Goal: Information Seeking & Learning: Learn about a topic

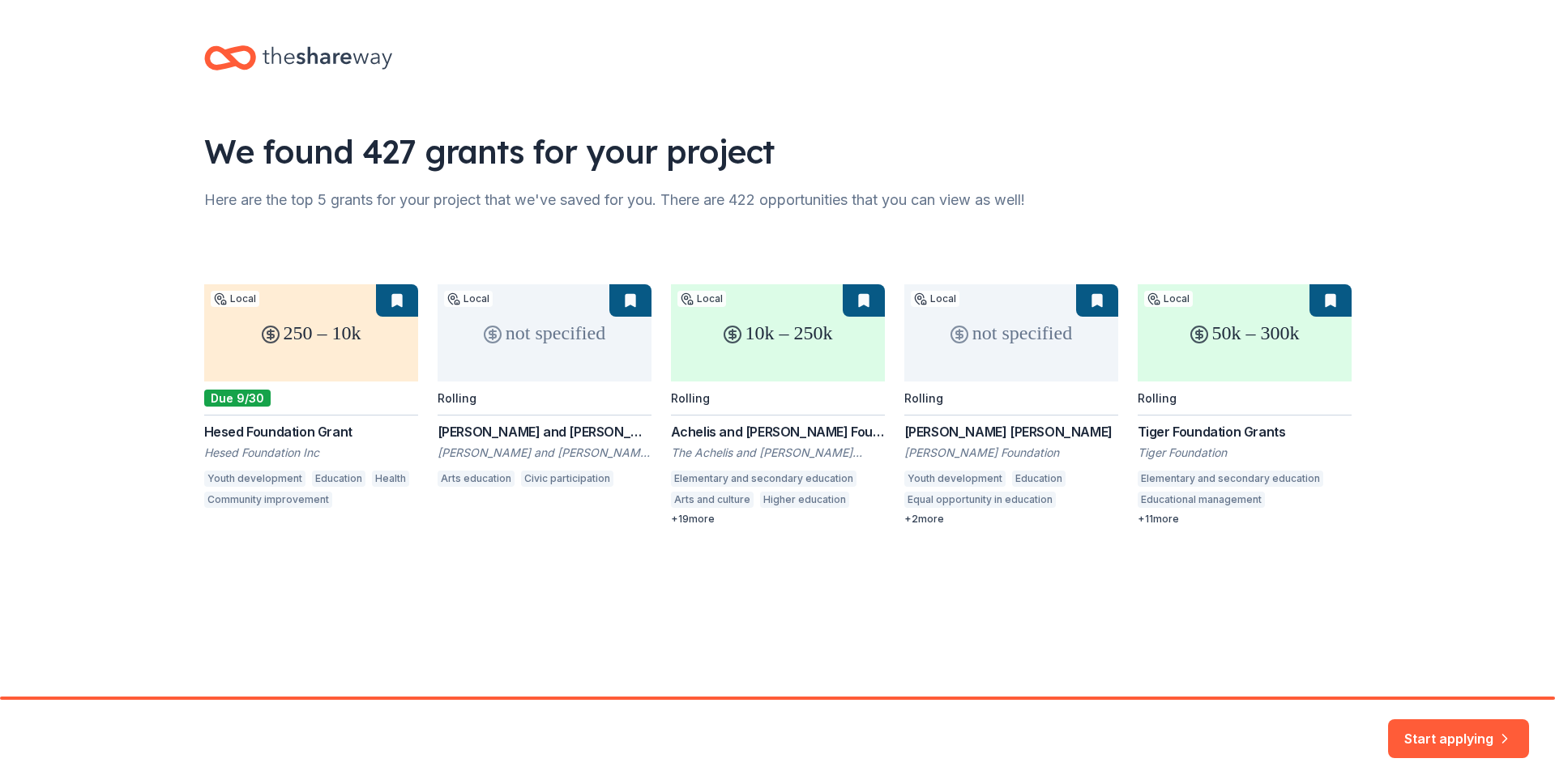
click at [1486, 278] on div "We found 427 grants for your project Here are the top 5 grants for your project…" at bounding box center [777, 301] width 1555 height 604
click at [1445, 729] on button "Start applying" at bounding box center [1458, 728] width 141 height 39
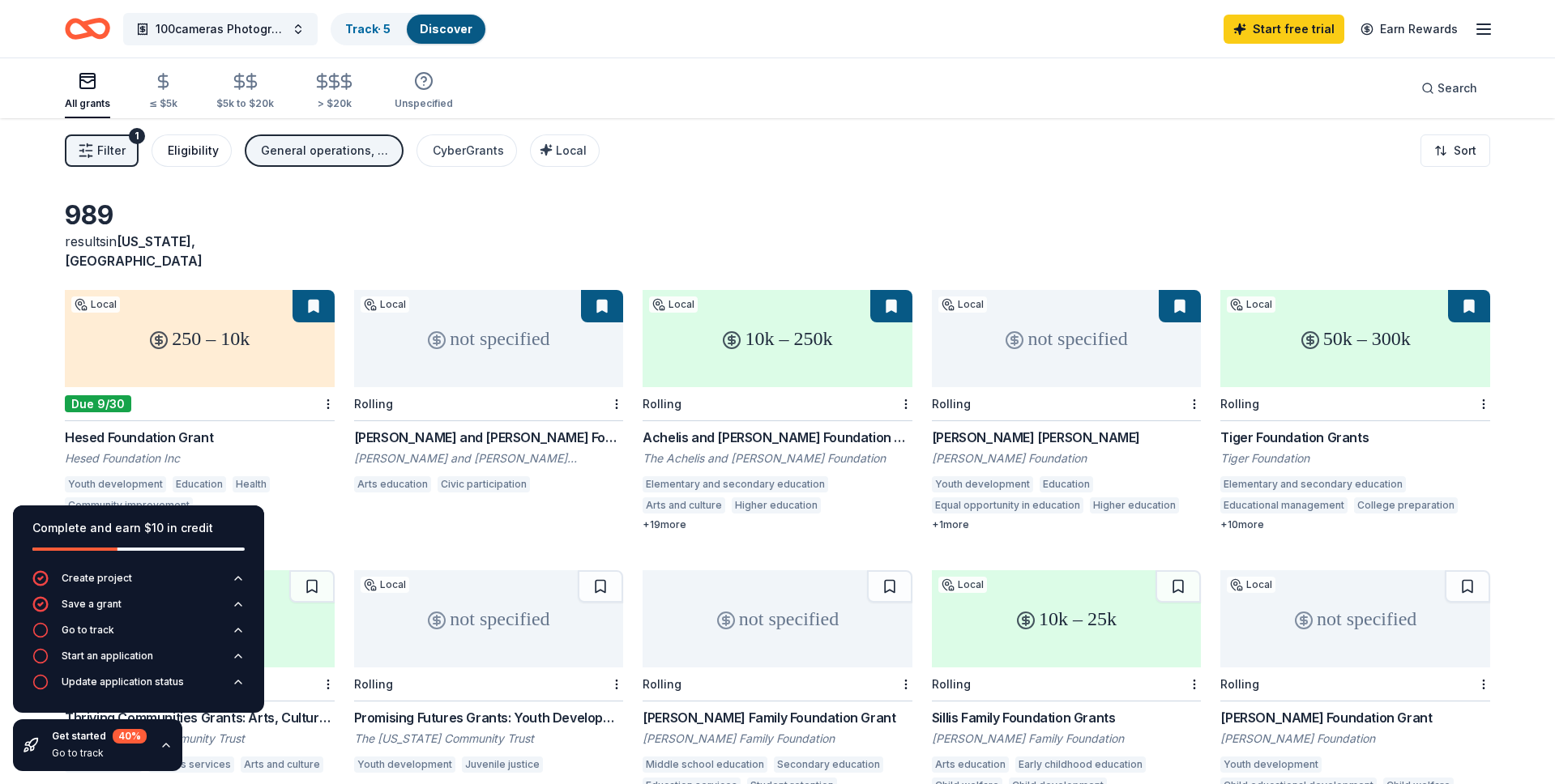
click at [190, 149] on div "Eligibility" at bounding box center [193, 151] width 51 height 20
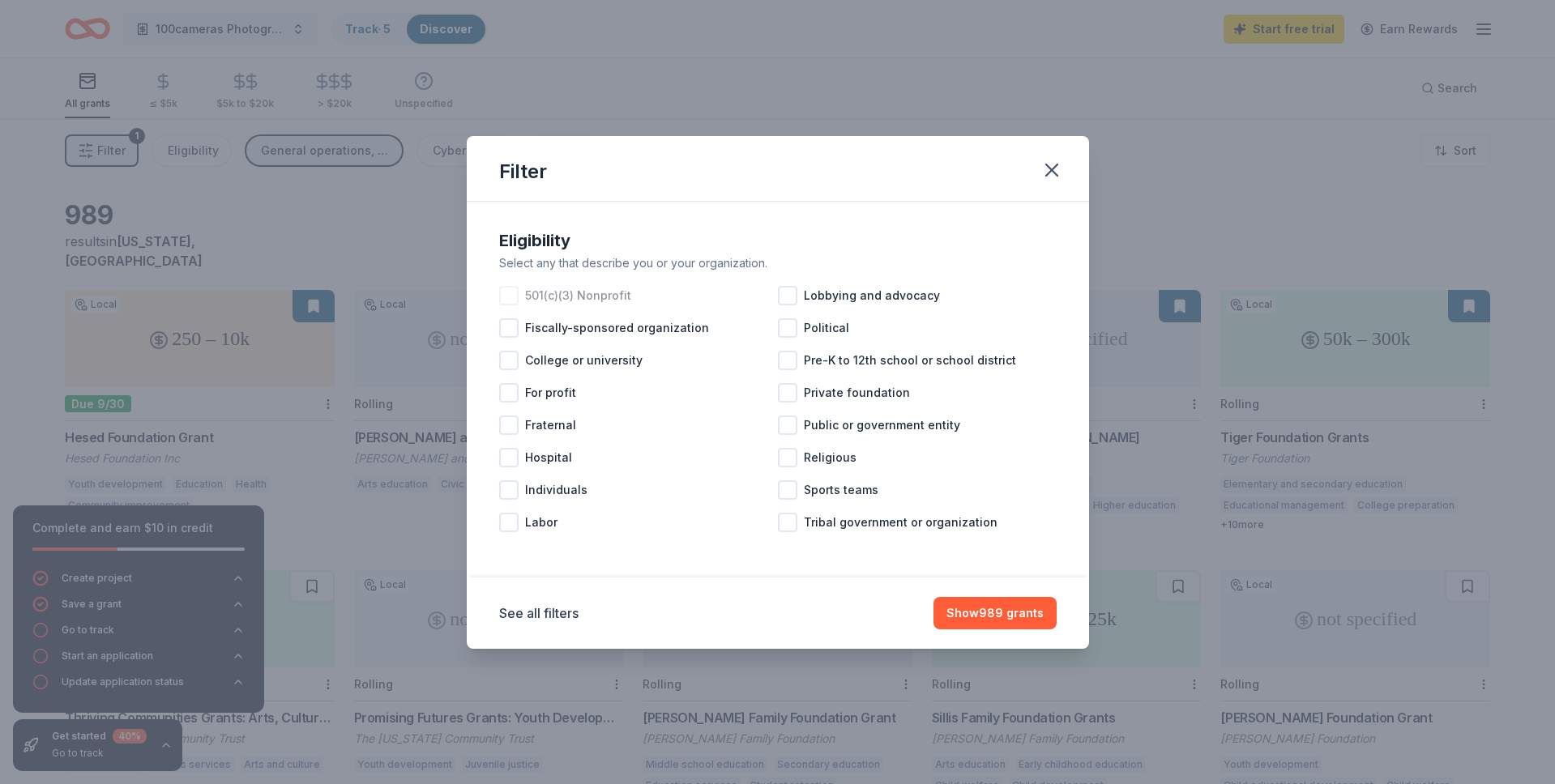
click at [503, 295] on div at bounding box center [509, 296] width 20 height 20
click at [990, 615] on button "Show 836 grants" at bounding box center [995, 613] width 122 height 32
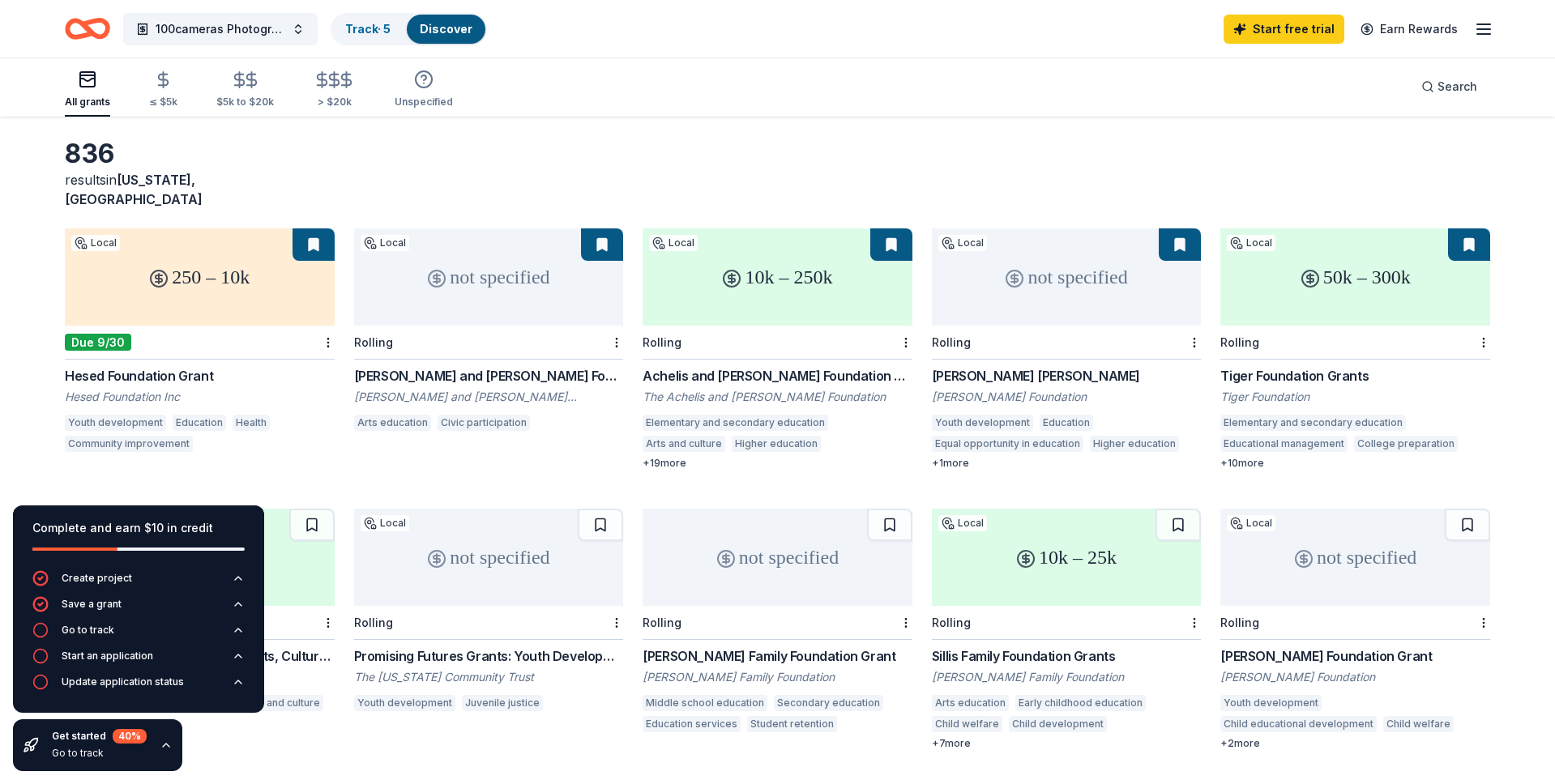
scroll to position [78, 0]
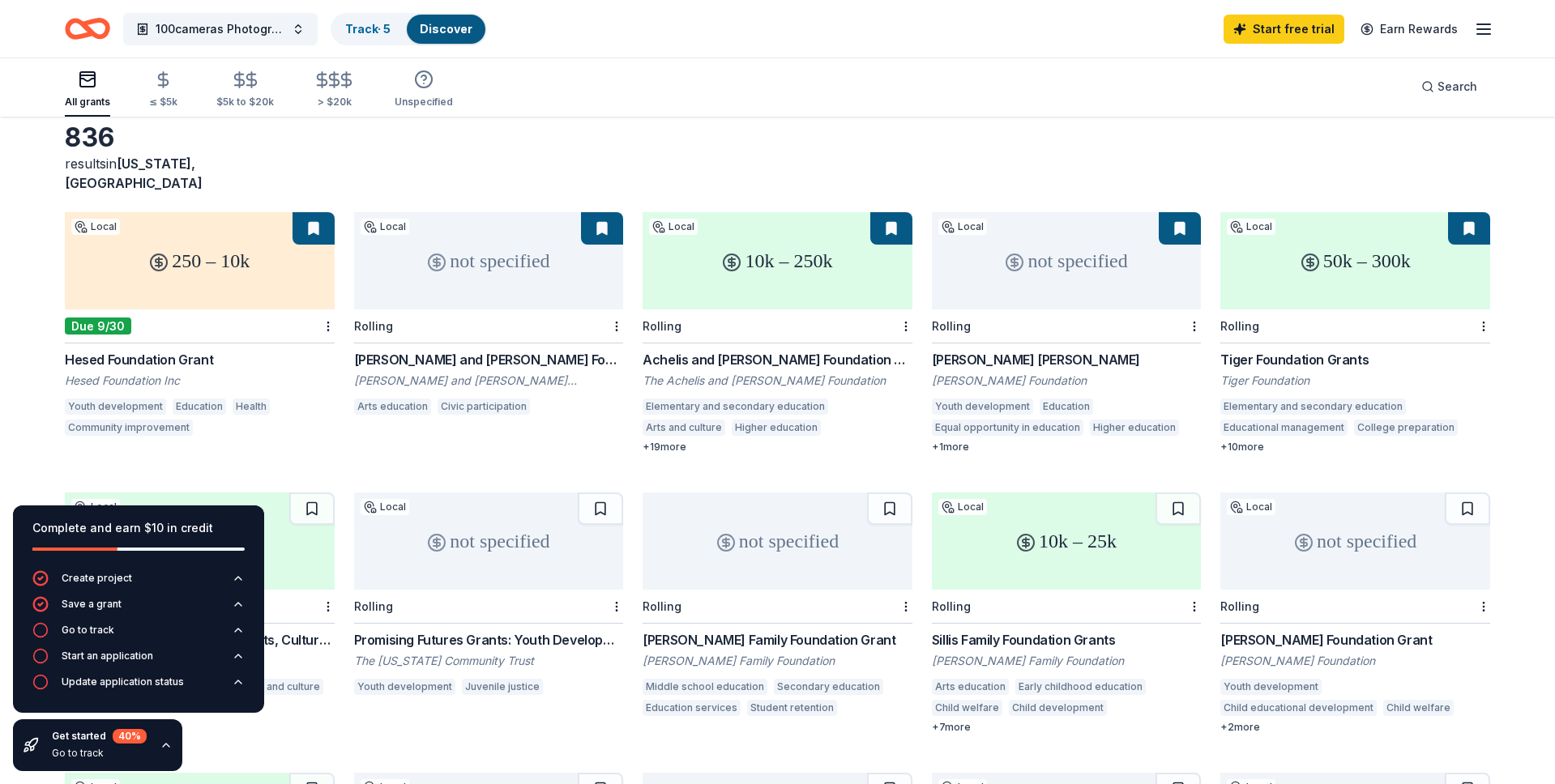
click at [222, 242] on div "250 – 10k" at bounding box center [199, 261] width 270 height 97
click at [744, 219] on div "10k – 250k" at bounding box center [777, 261] width 270 height 97
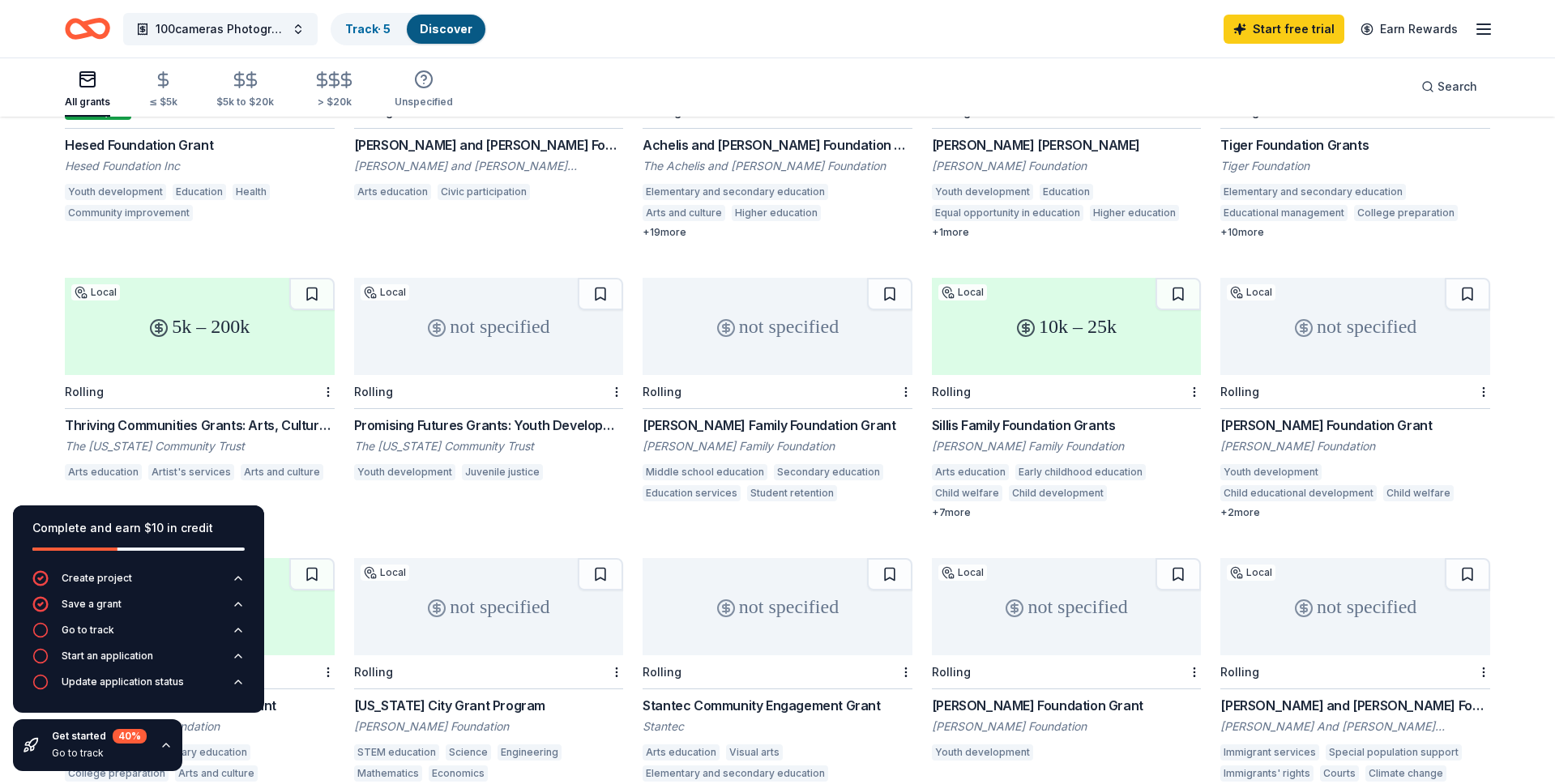
scroll to position [322, 0]
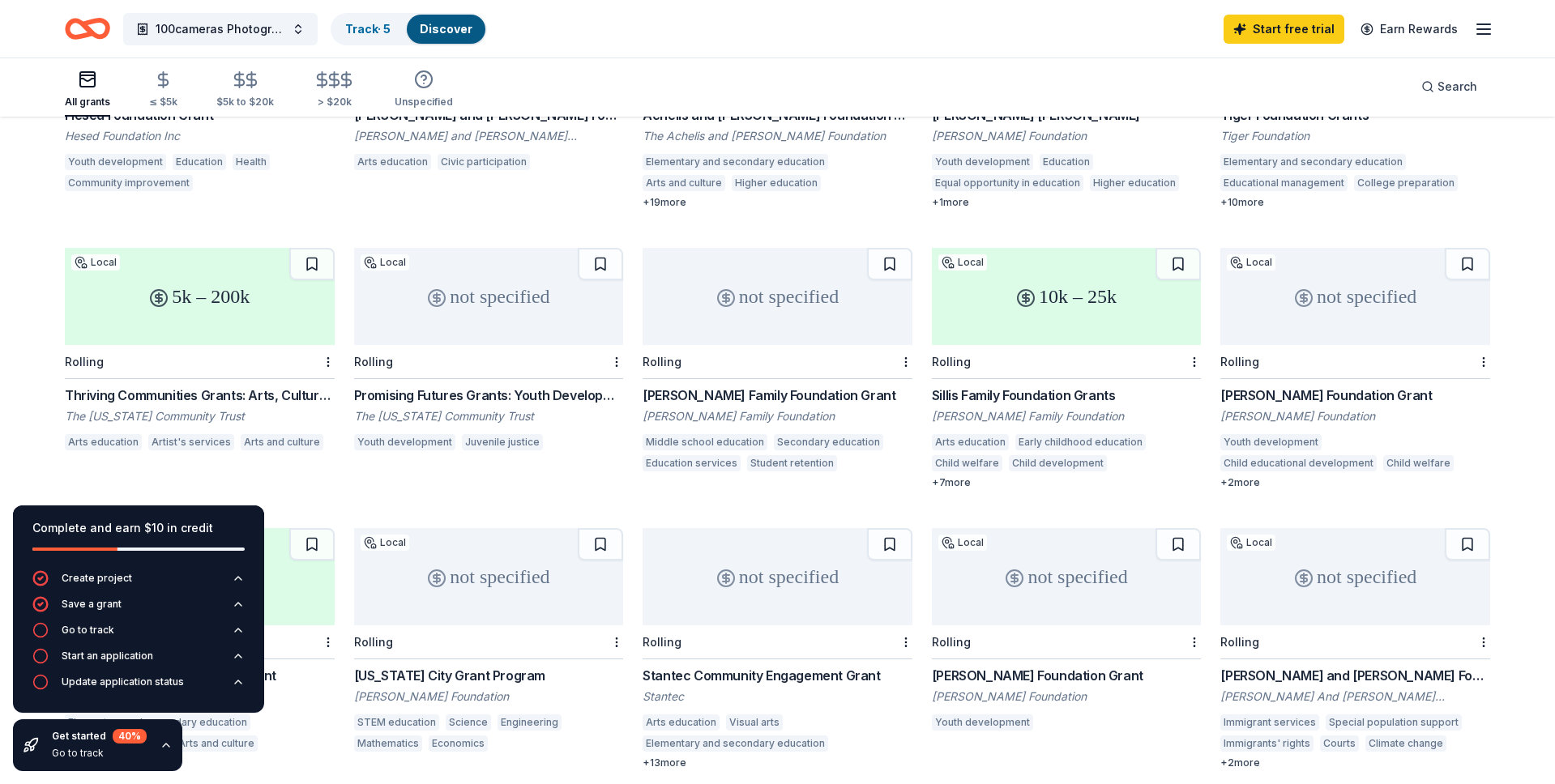
click at [214, 279] on div "5k – 200k" at bounding box center [199, 296] width 270 height 97
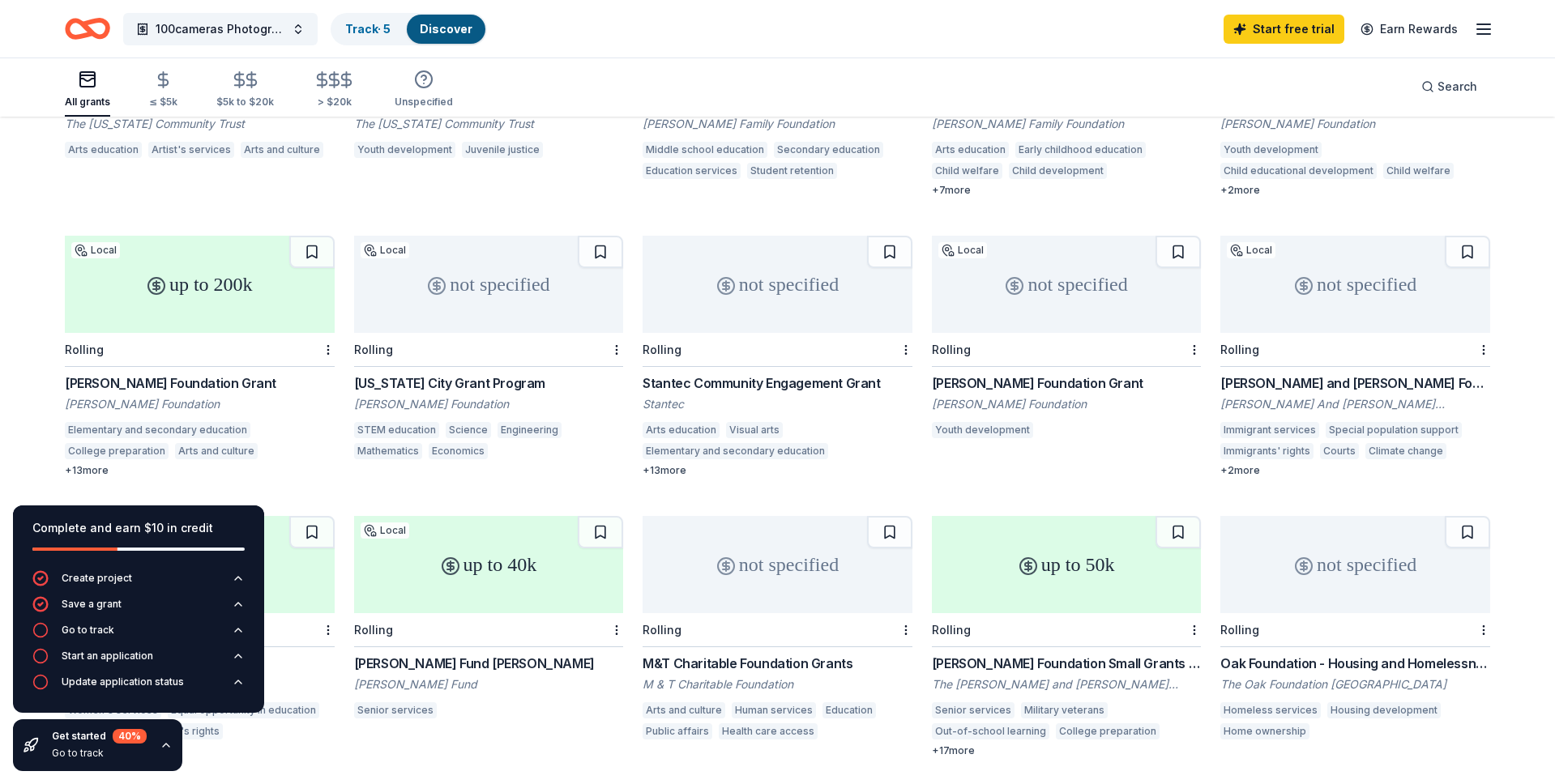
scroll to position [627, 0]
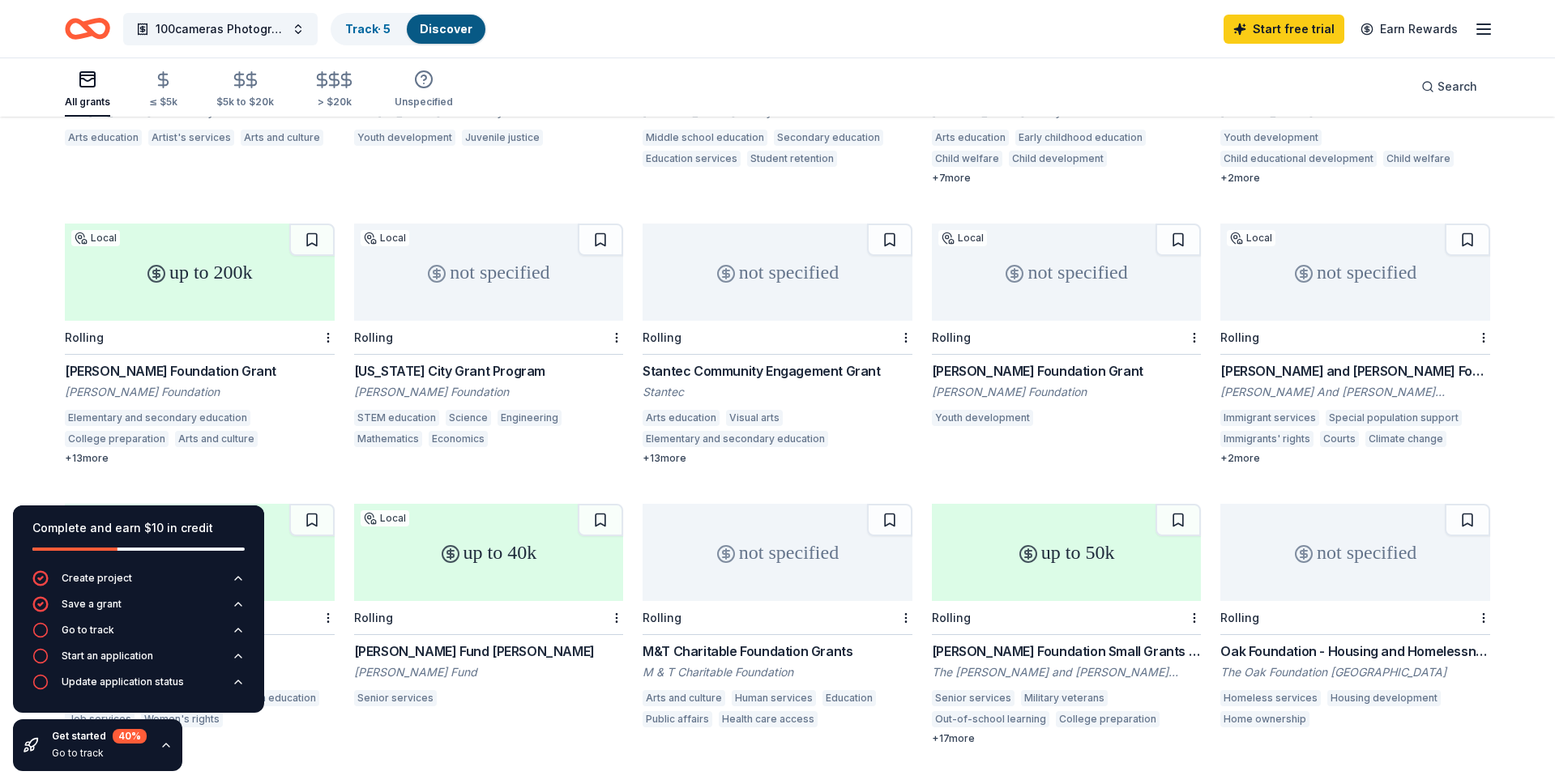
click at [259, 273] on div "up to 200k" at bounding box center [199, 272] width 270 height 97
click at [162, 746] on icon "button" at bounding box center [166, 745] width 13 height 13
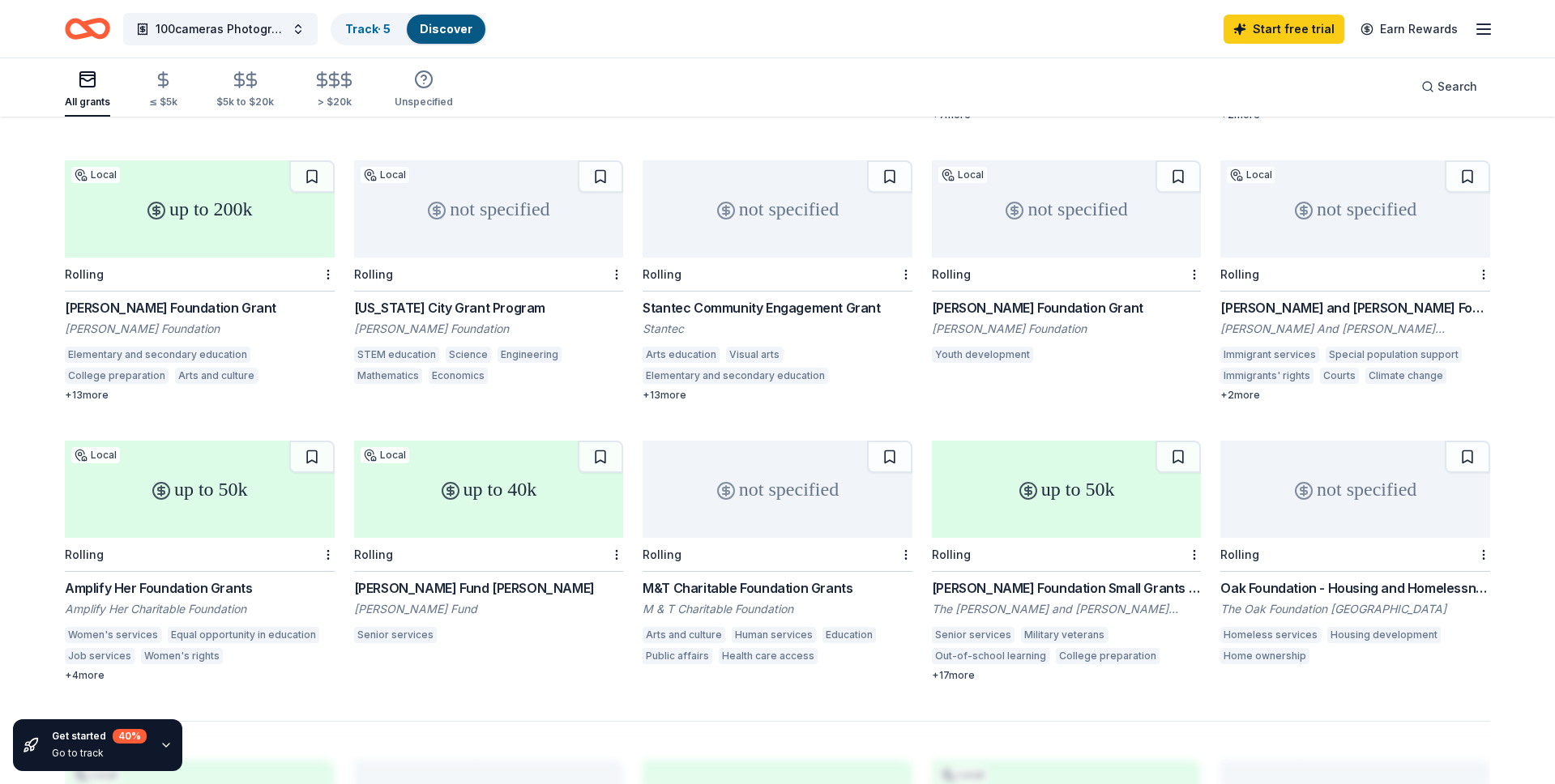
scroll to position [0, 0]
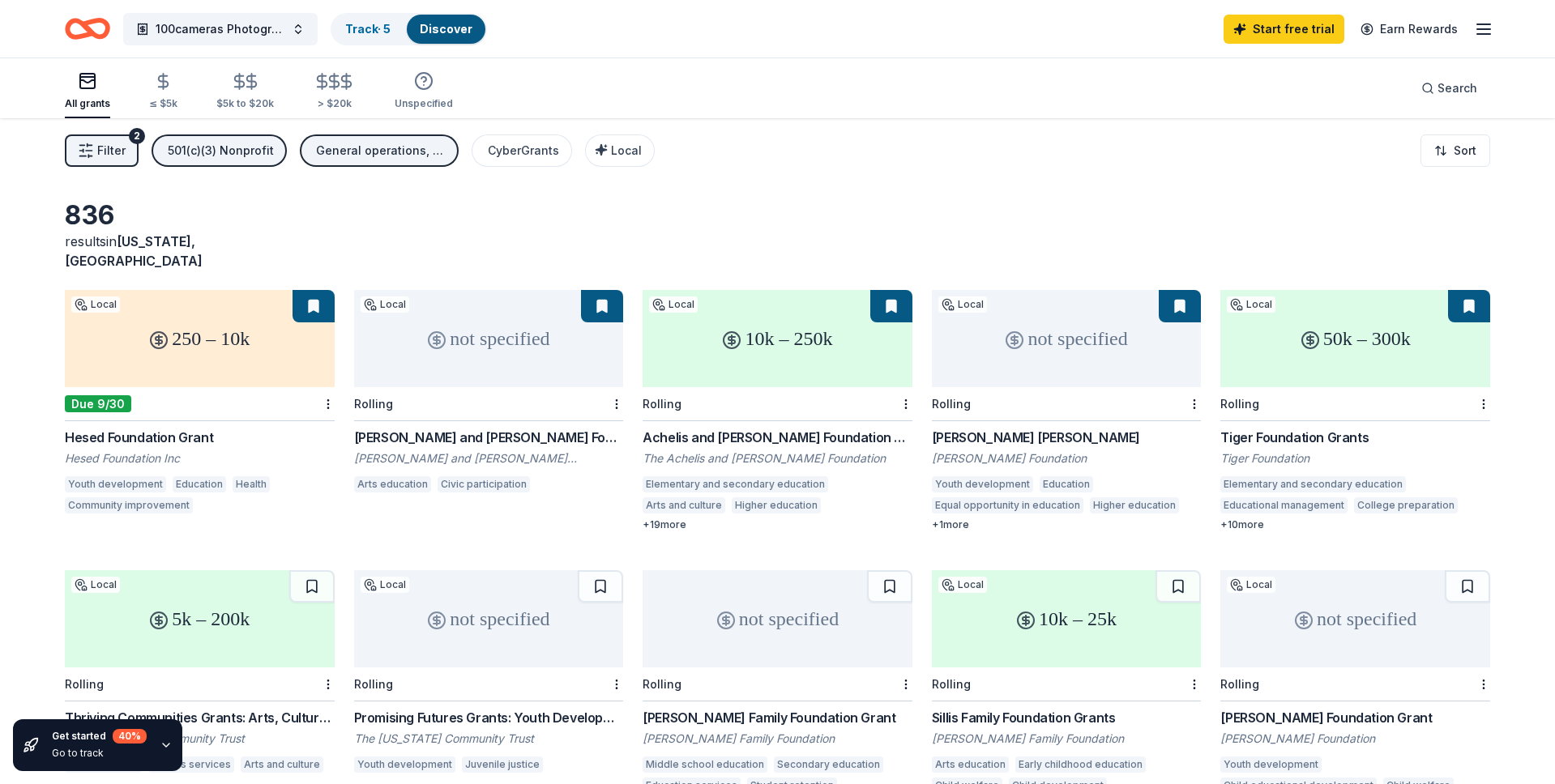
click at [121, 146] on span "Filter" at bounding box center [111, 151] width 29 height 20
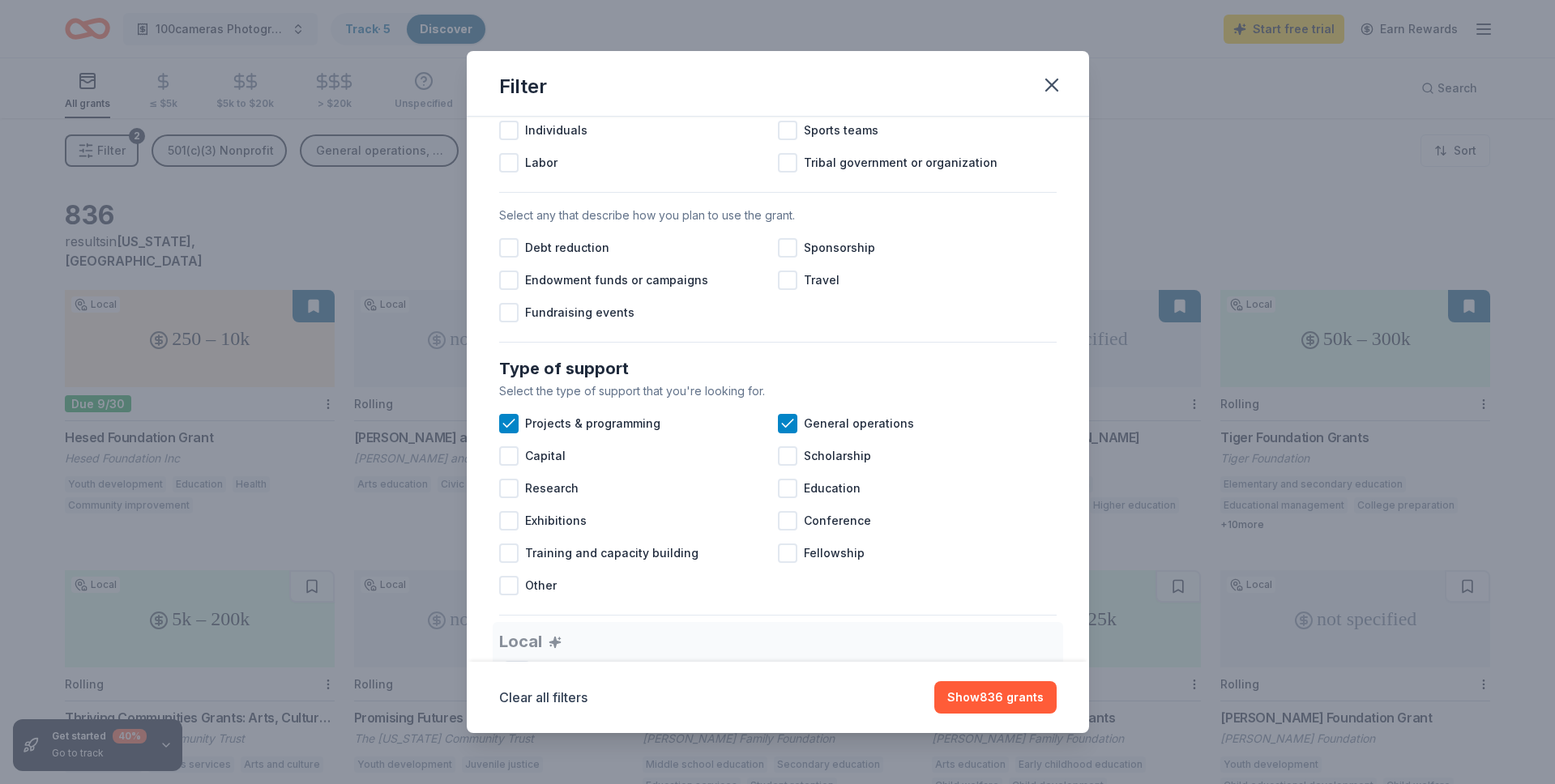
scroll to position [289, 0]
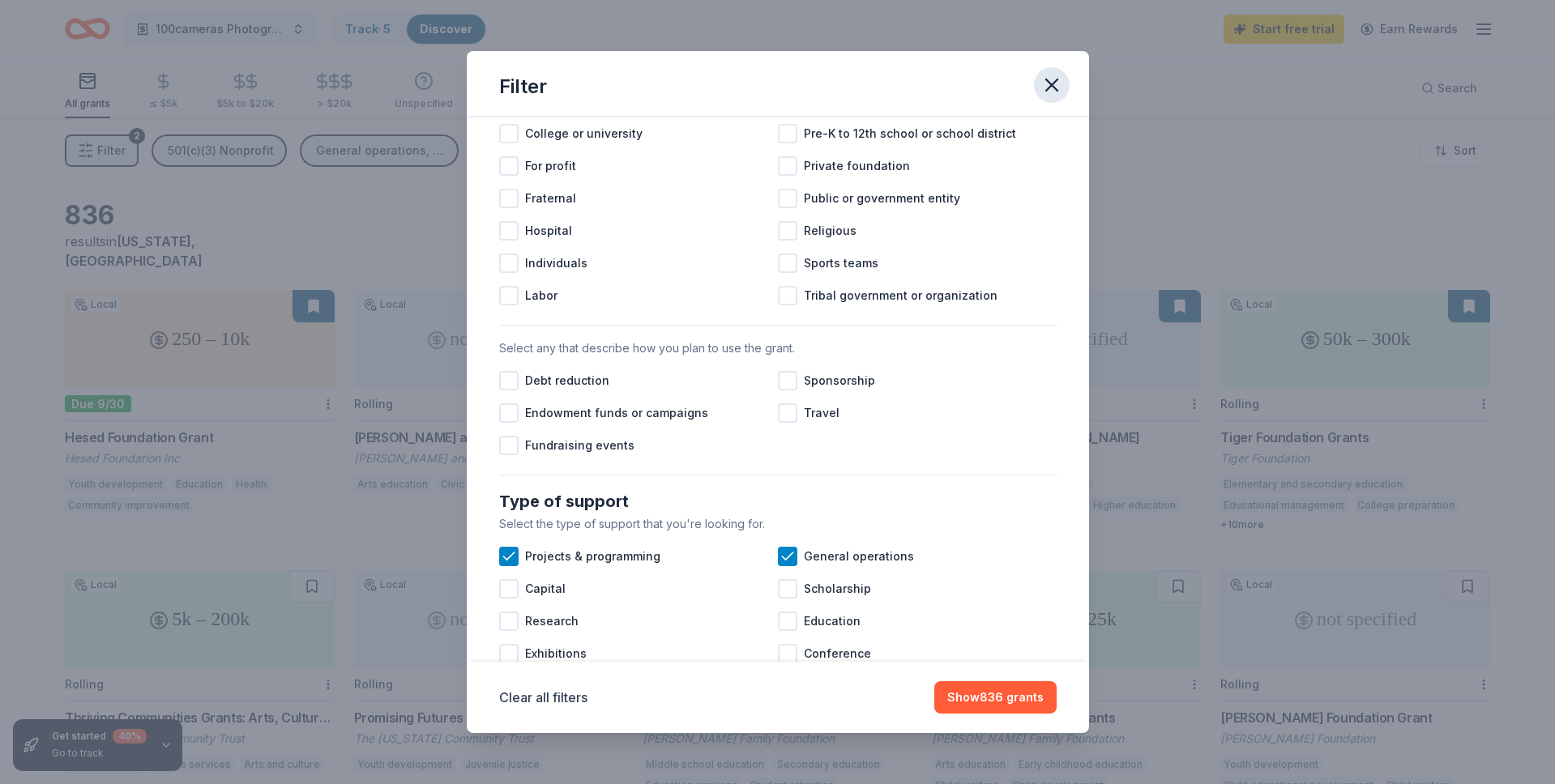
click at [1060, 83] on icon "button" at bounding box center [1051, 84] width 22 height 22
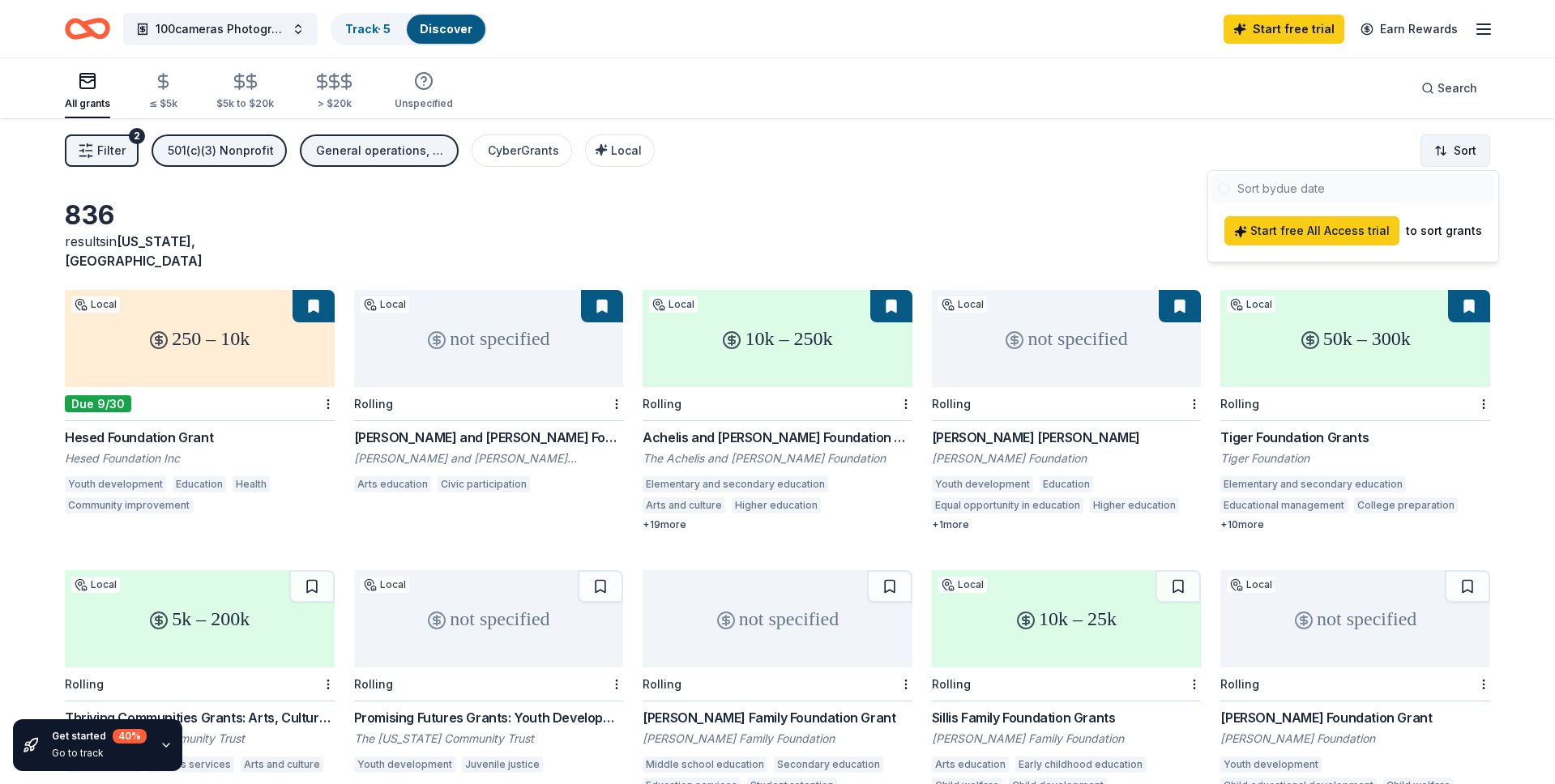
click at [1448, 154] on html "100cameras Photography & Social Emotional Programming for Youth Track · 5 Disco…" at bounding box center [777, 392] width 1555 height 784
click at [1096, 170] on html "100cameras Photography & Social Emotional Programming for Youth Track · 5 Disco…" at bounding box center [777, 392] width 1555 height 784
click at [539, 151] on div "CyberGrants" at bounding box center [523, 151] width 71 height 20
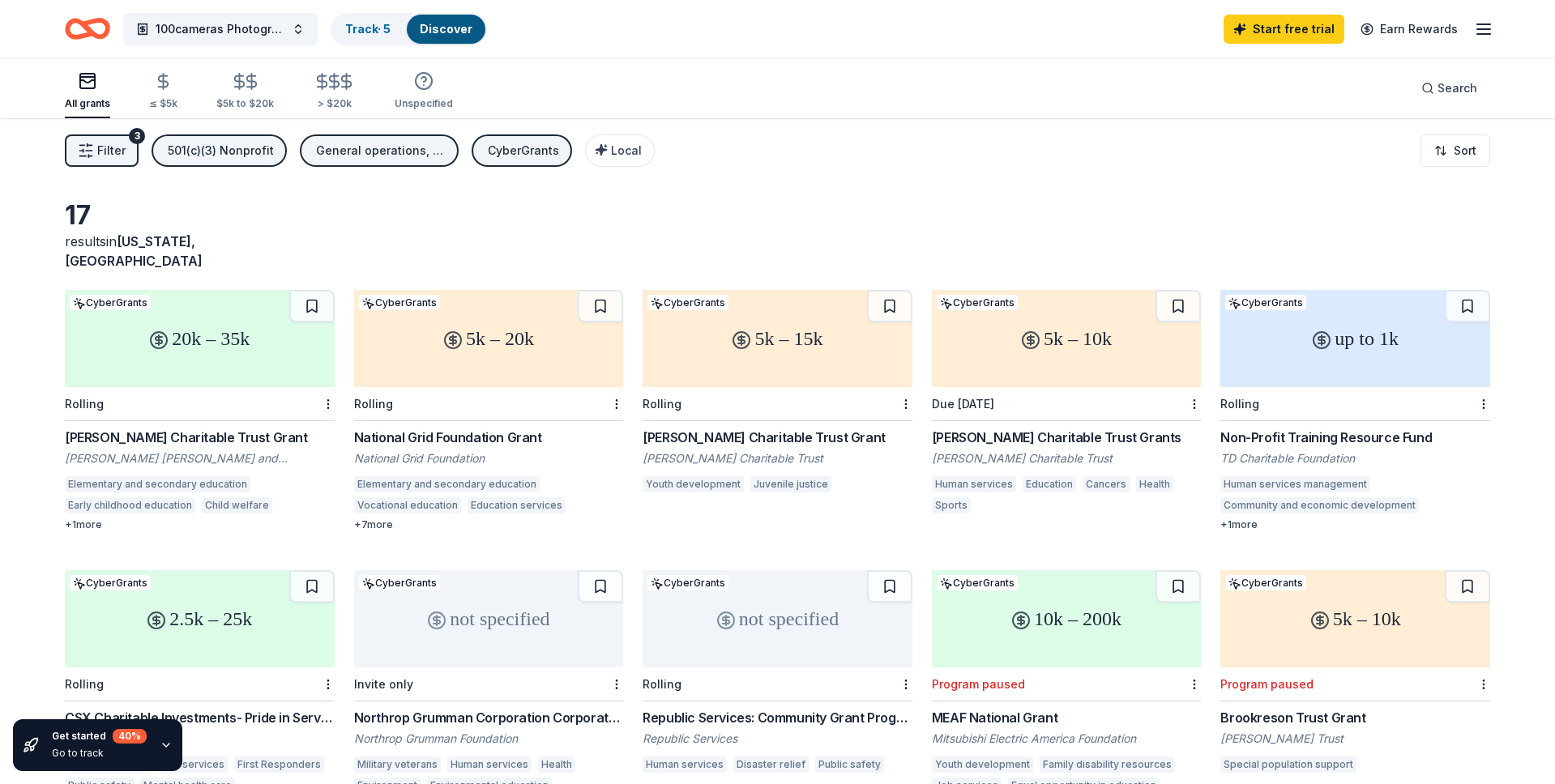
click at [494, 158] on div "CyberGrants" at bounding box center [523, 151] width 71 height 20
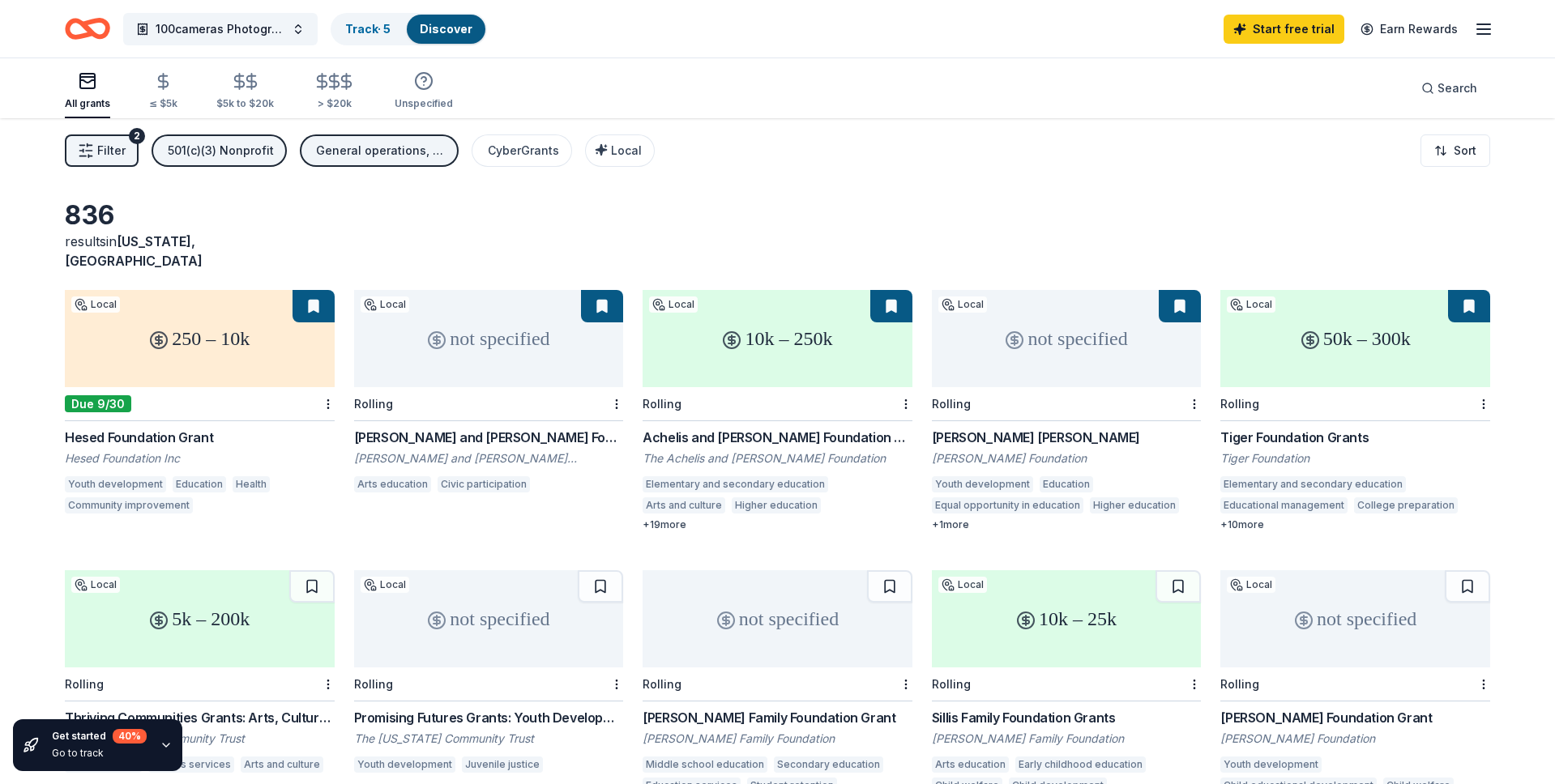
click at [534, 143] on div "CyberGrants" at bounding box center [523, 151] width 71 height 20
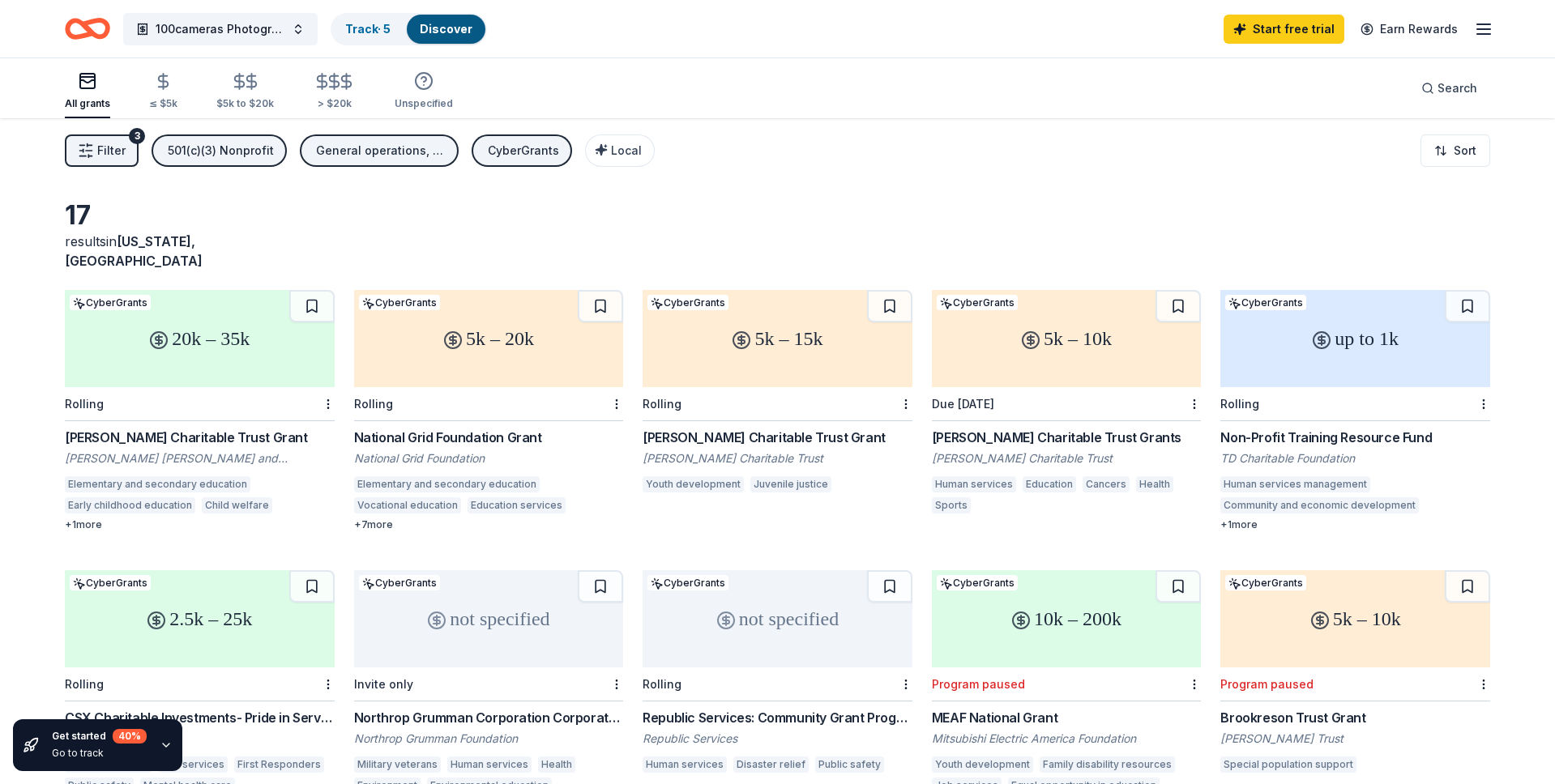
click at [528, 146] on div "CyberGrants" at bounding box center [523, 151] width 71 height 20
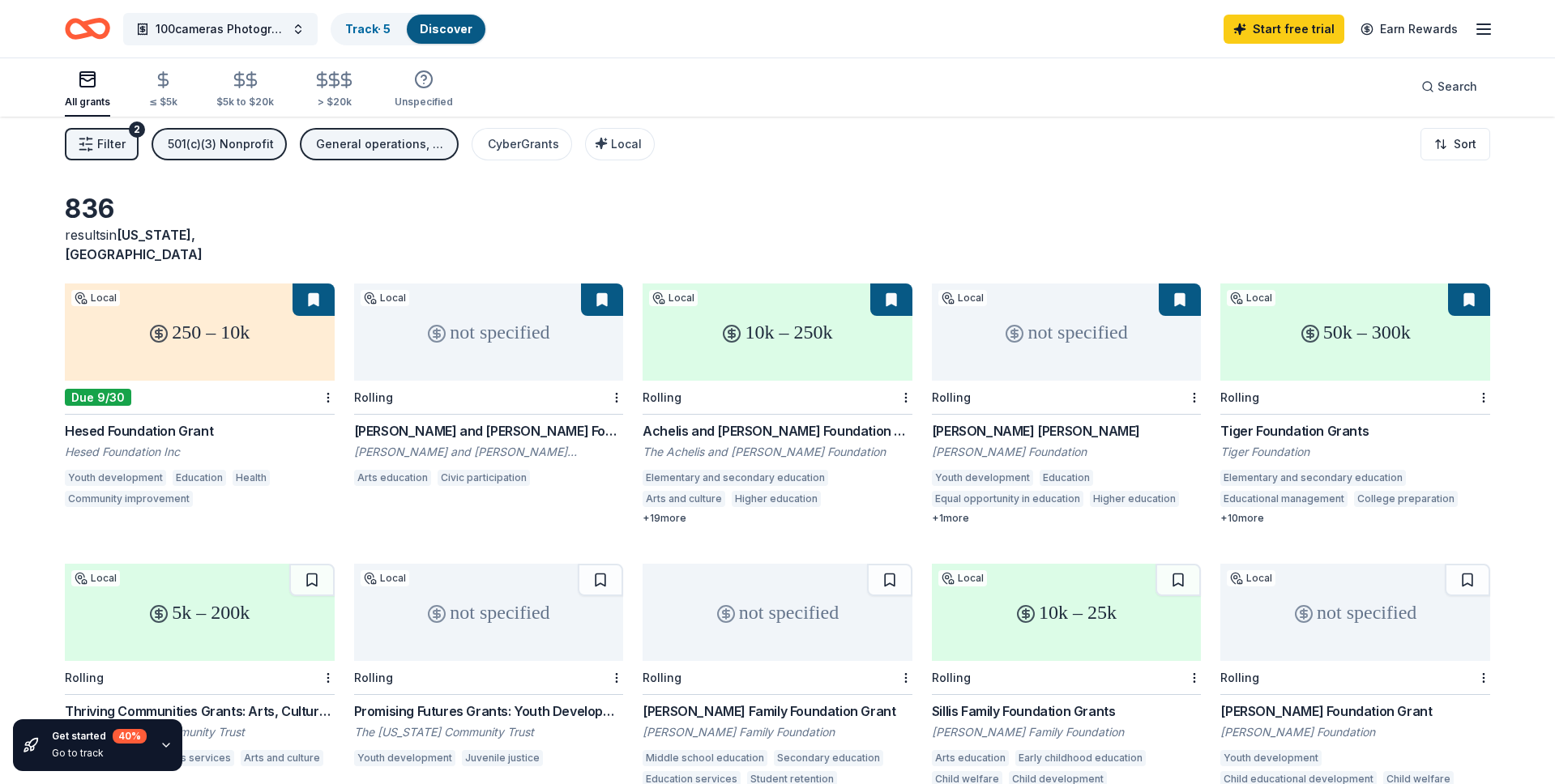
scroll to position [5, 0]
click at [513, 309] on div "not specified" at bounding box center [489, 333] width 270 height 97
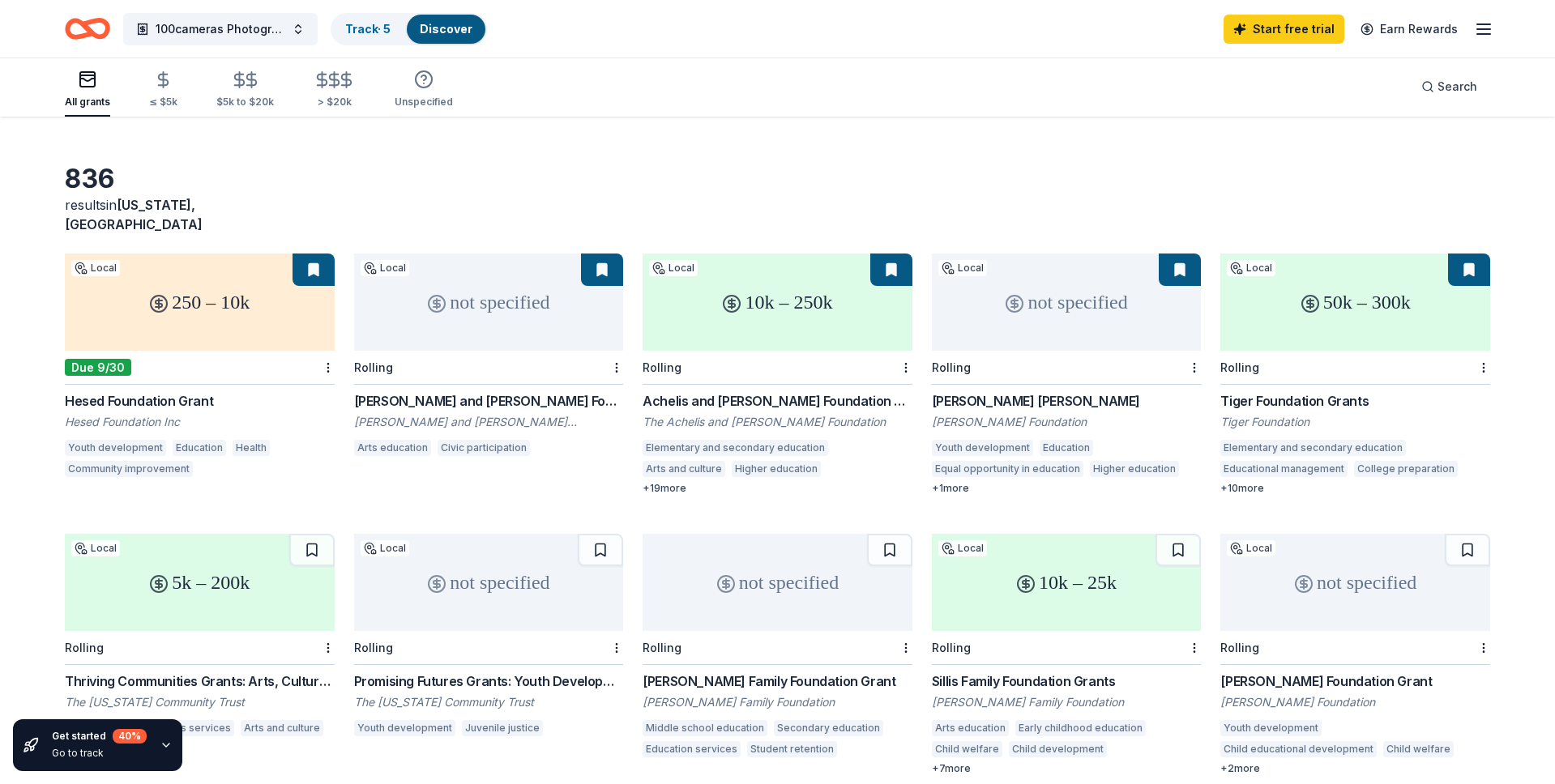
scroll to position [41, 0]
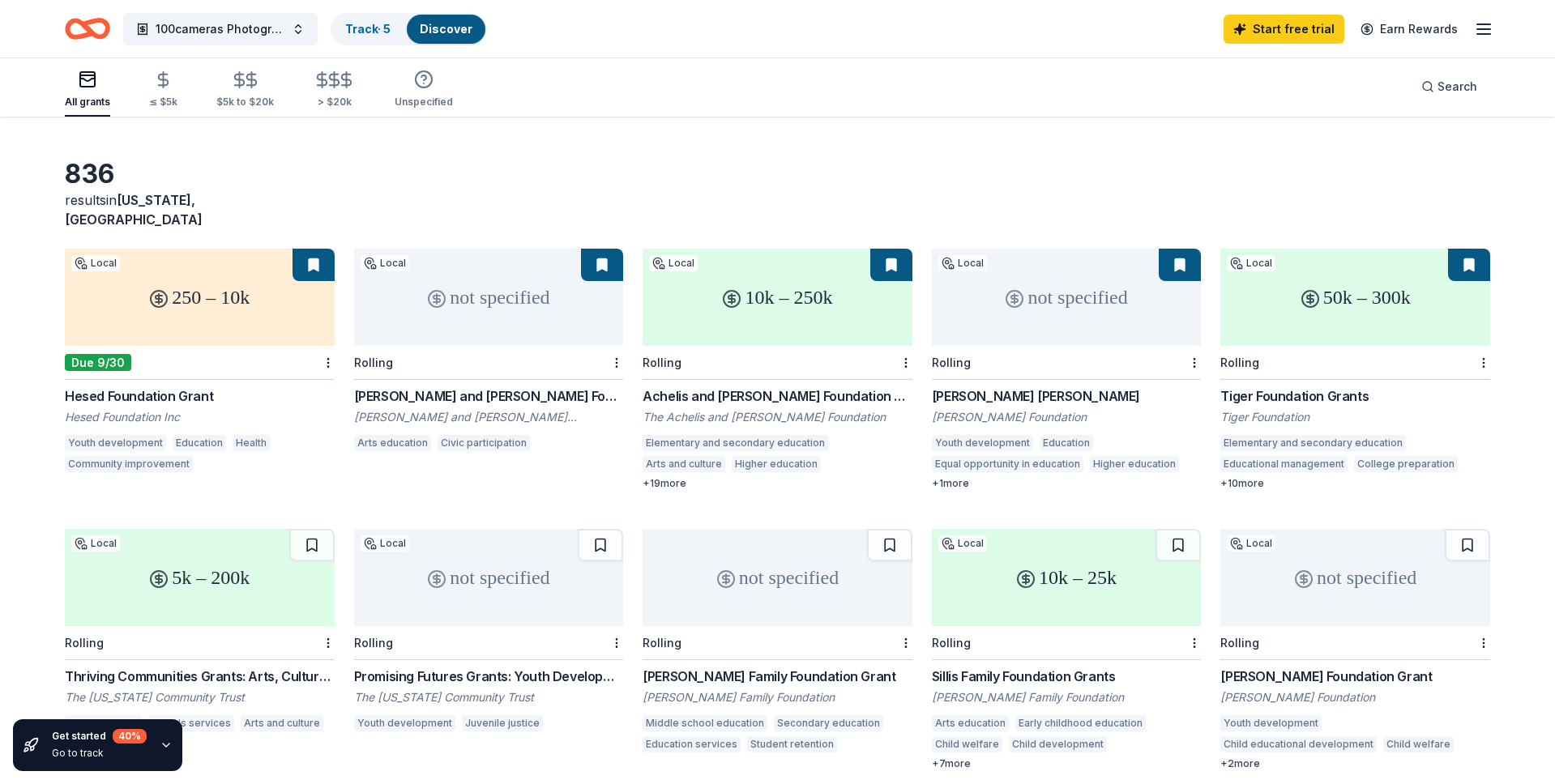
click at [745, 271] on div "10k – 250k" at bounding box center [777, 297] width 270 height 97
click at [1050, 257] on div "not specified" at bounding box center [1066, 297] width 270 height 97
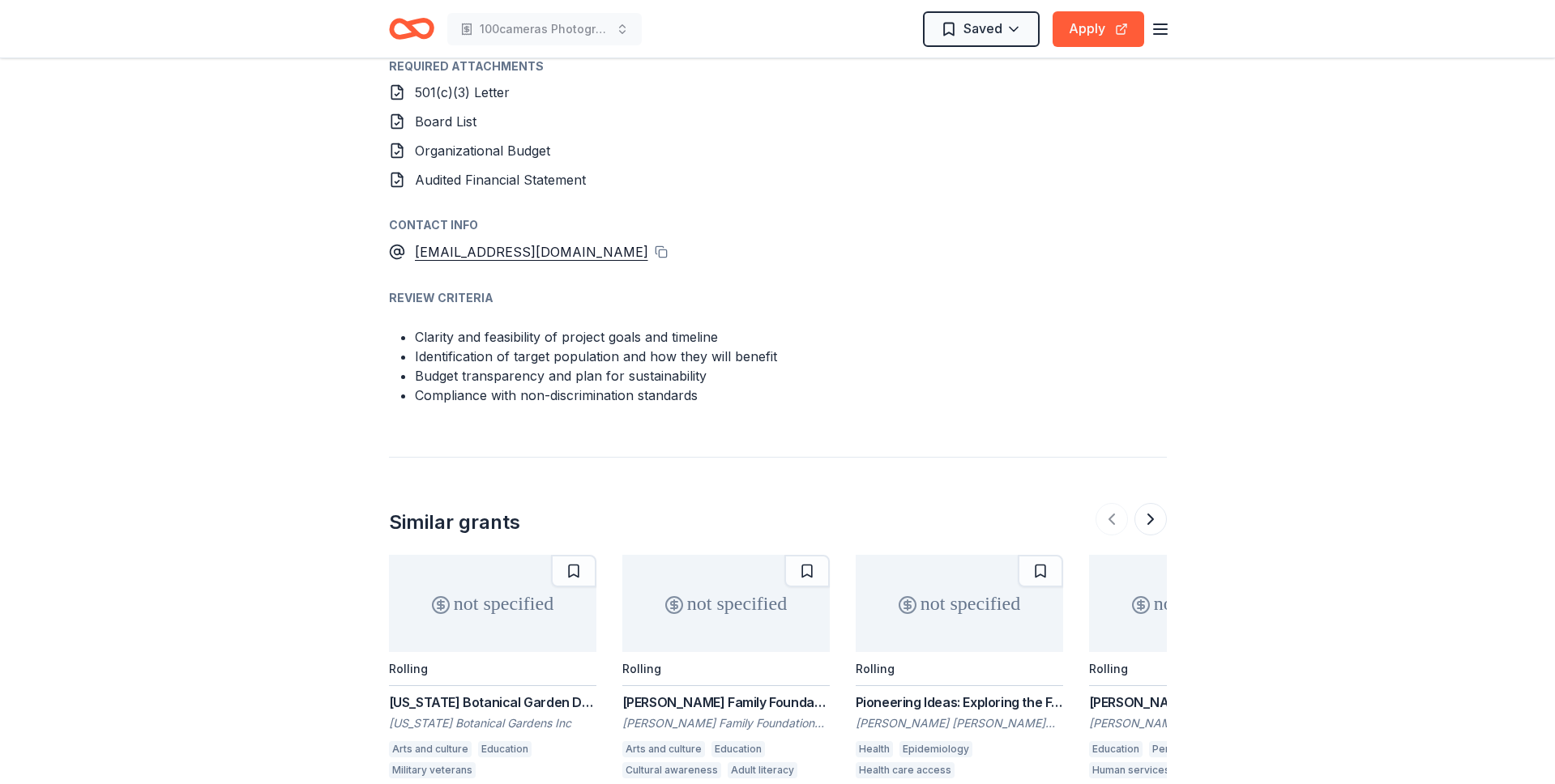
scroll to position [1428, 0]
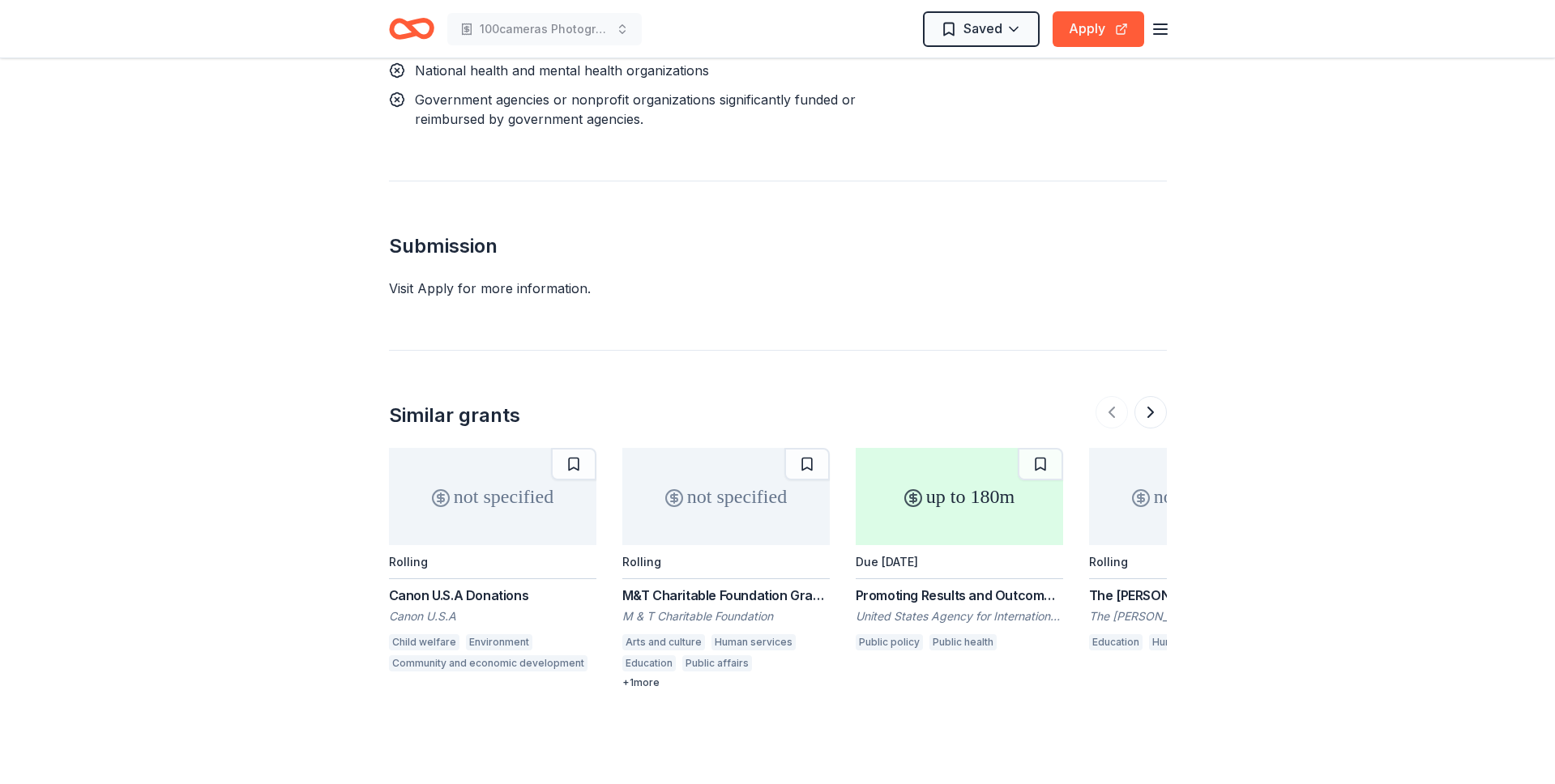
scroll to position [2031, 0]
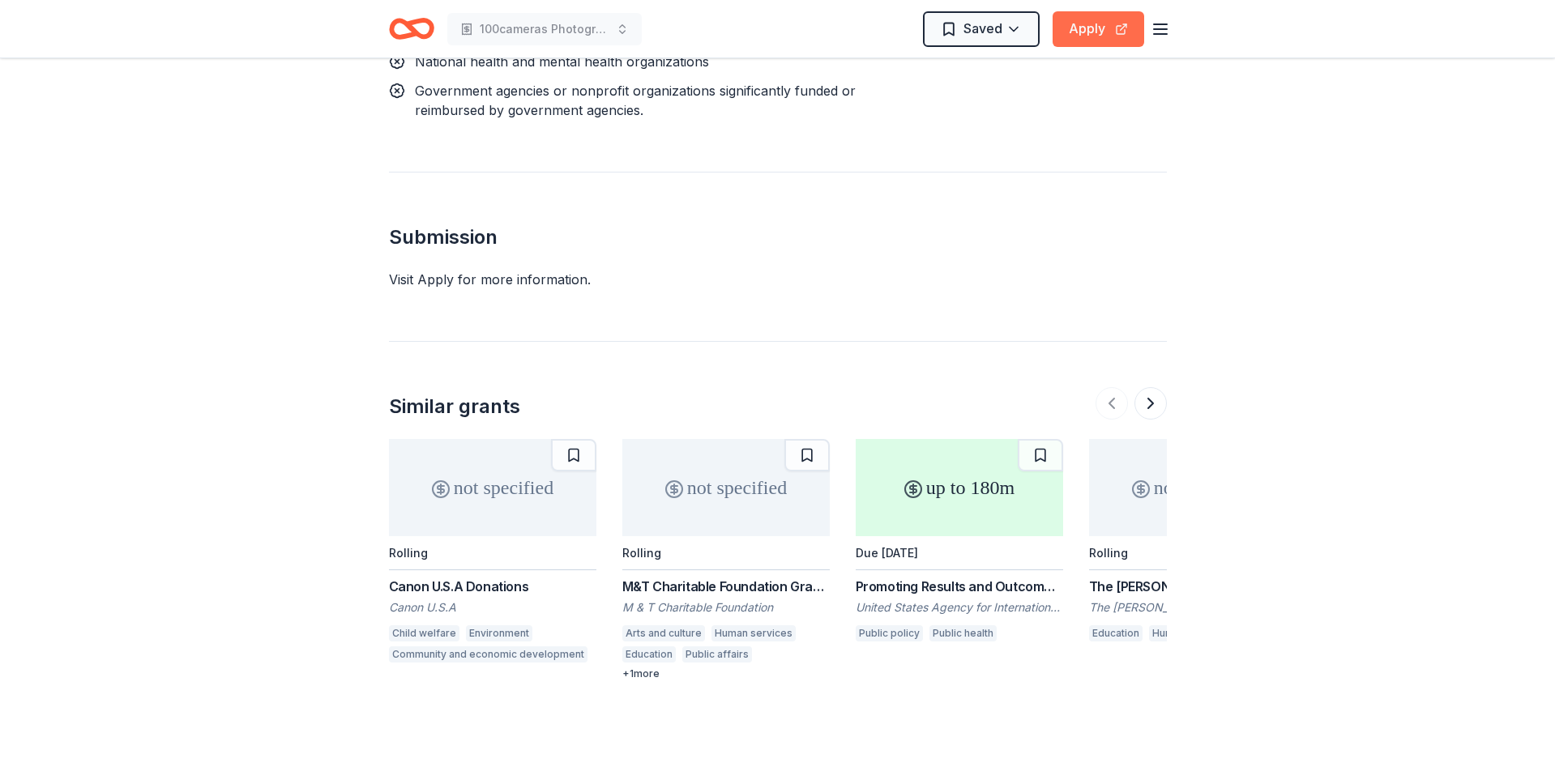
click at [1096, 26] on button "Apply" at bounding box center [1098, 30] width 92 height 36
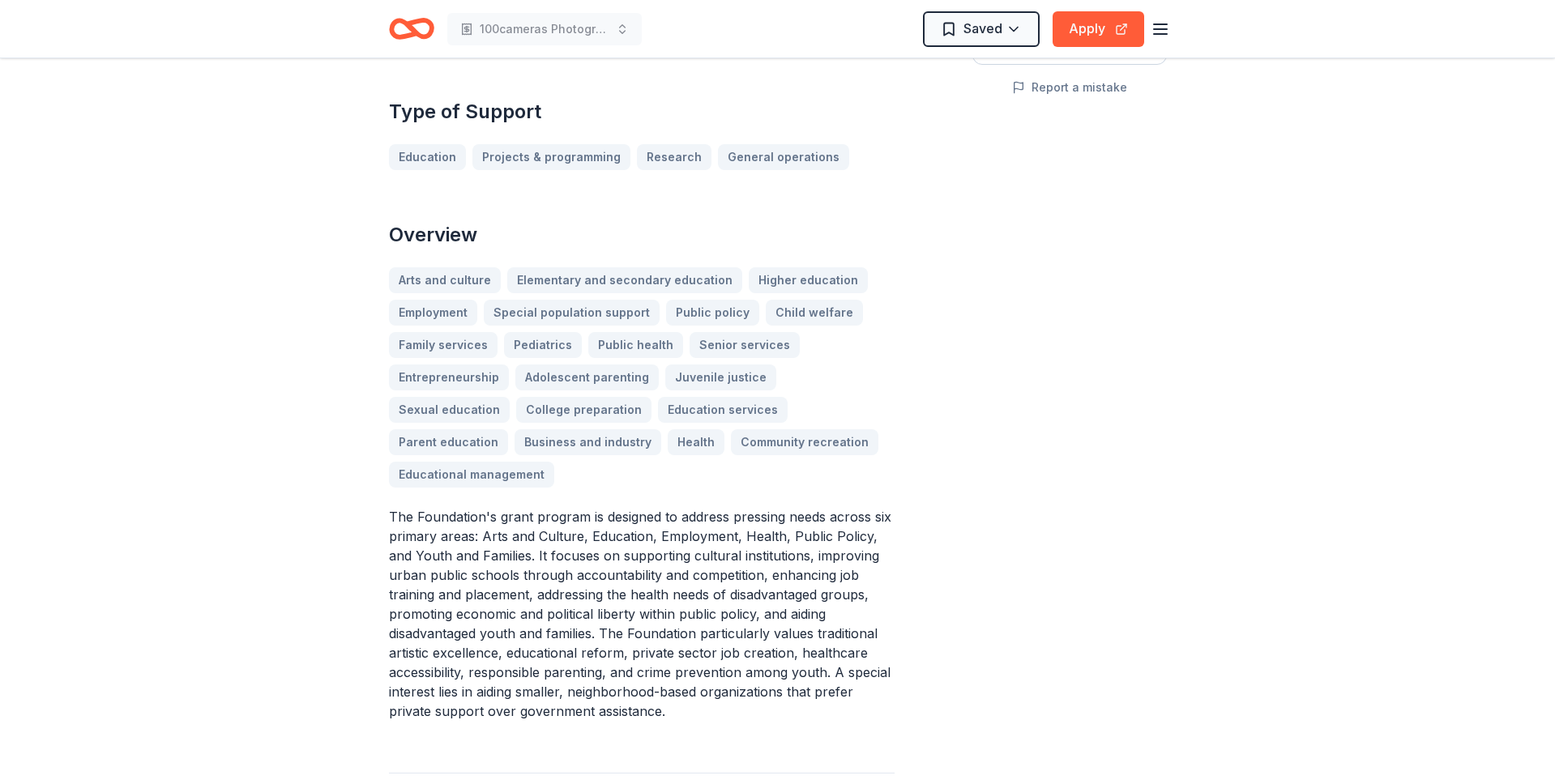
scroll to position [0, 0]
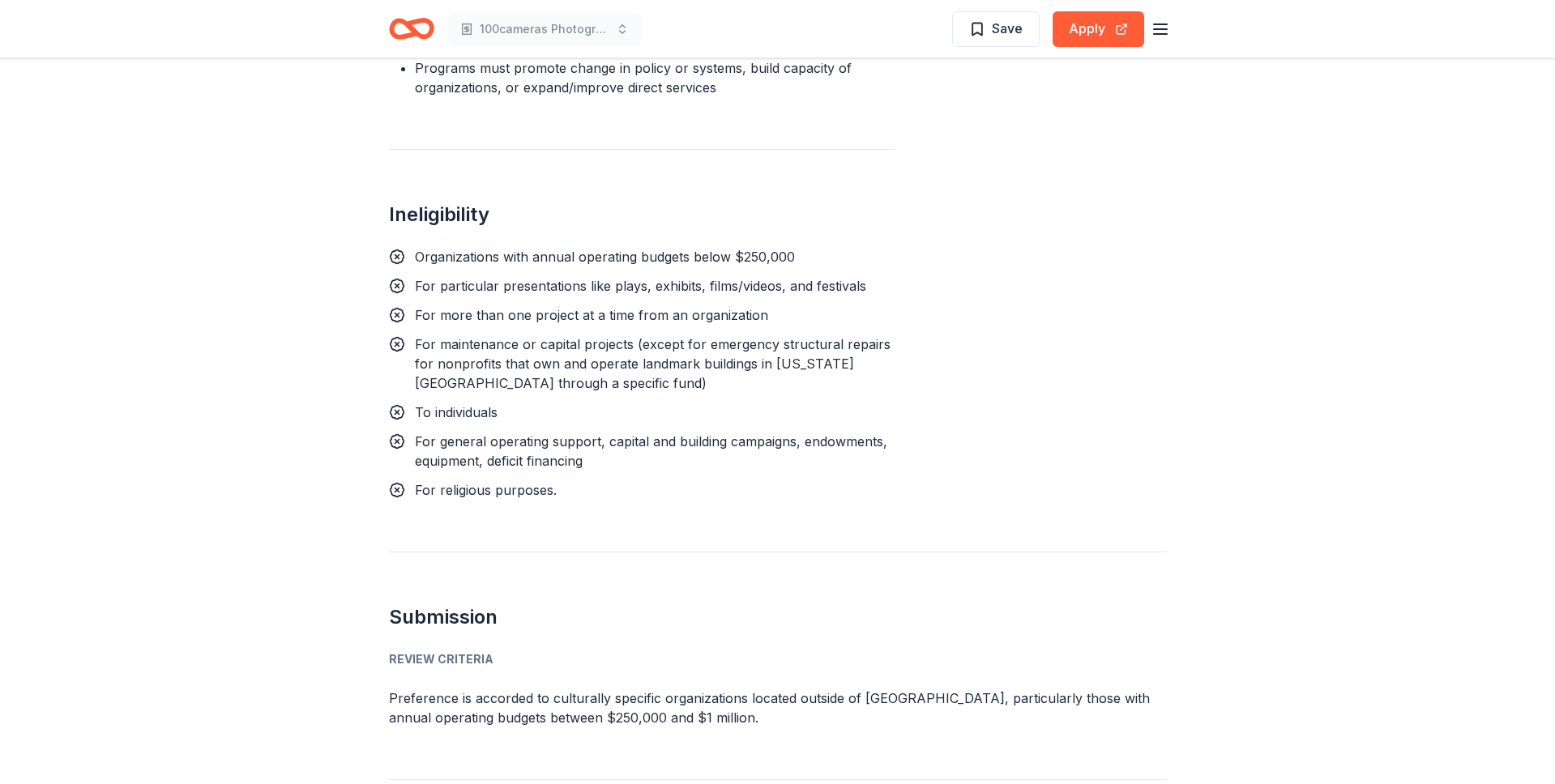
scroll to position [1421, 0]
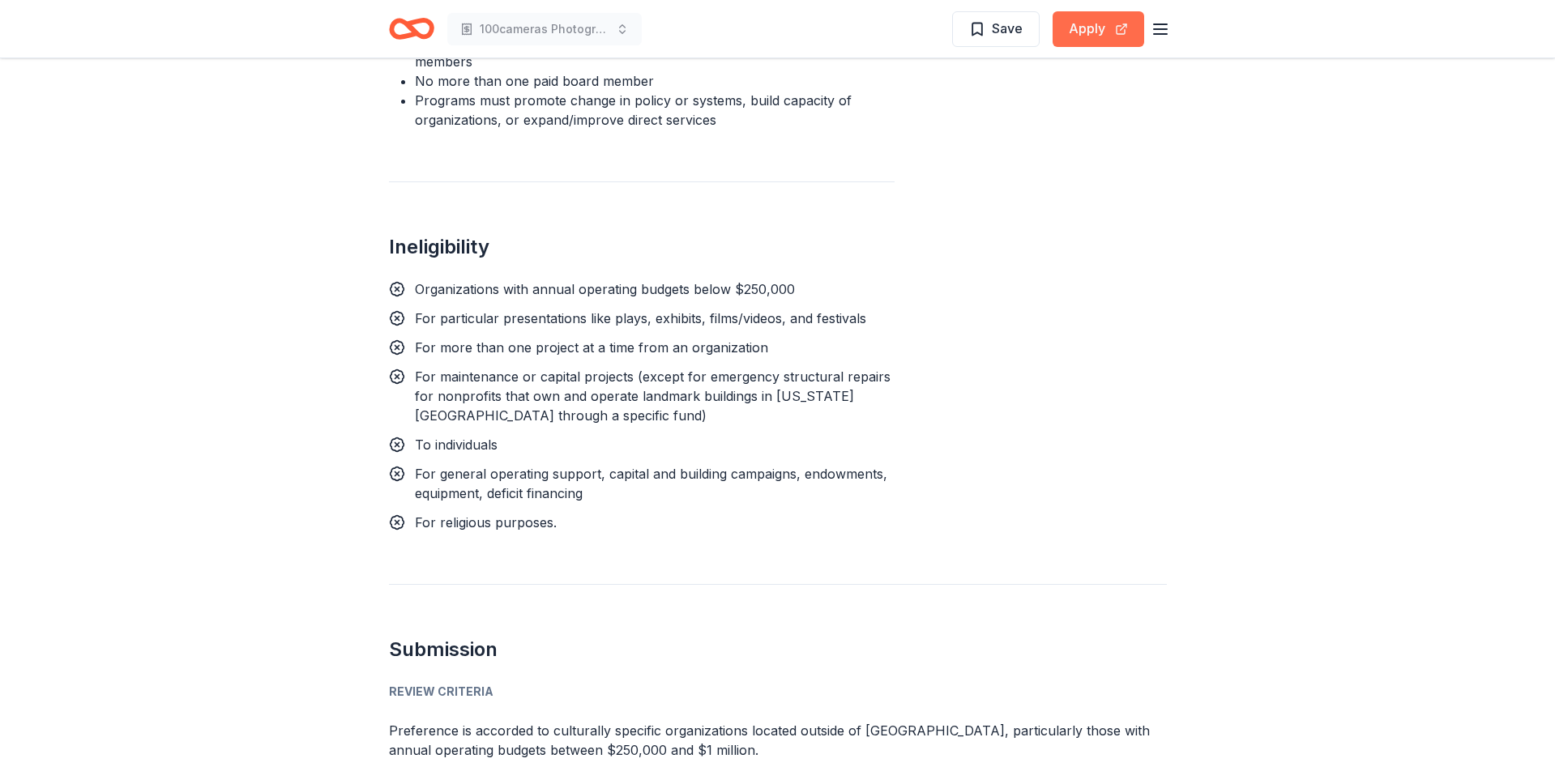
click at [1102, 31] on button "Apply" at bounding box center [1098, 30] width 92 height 36
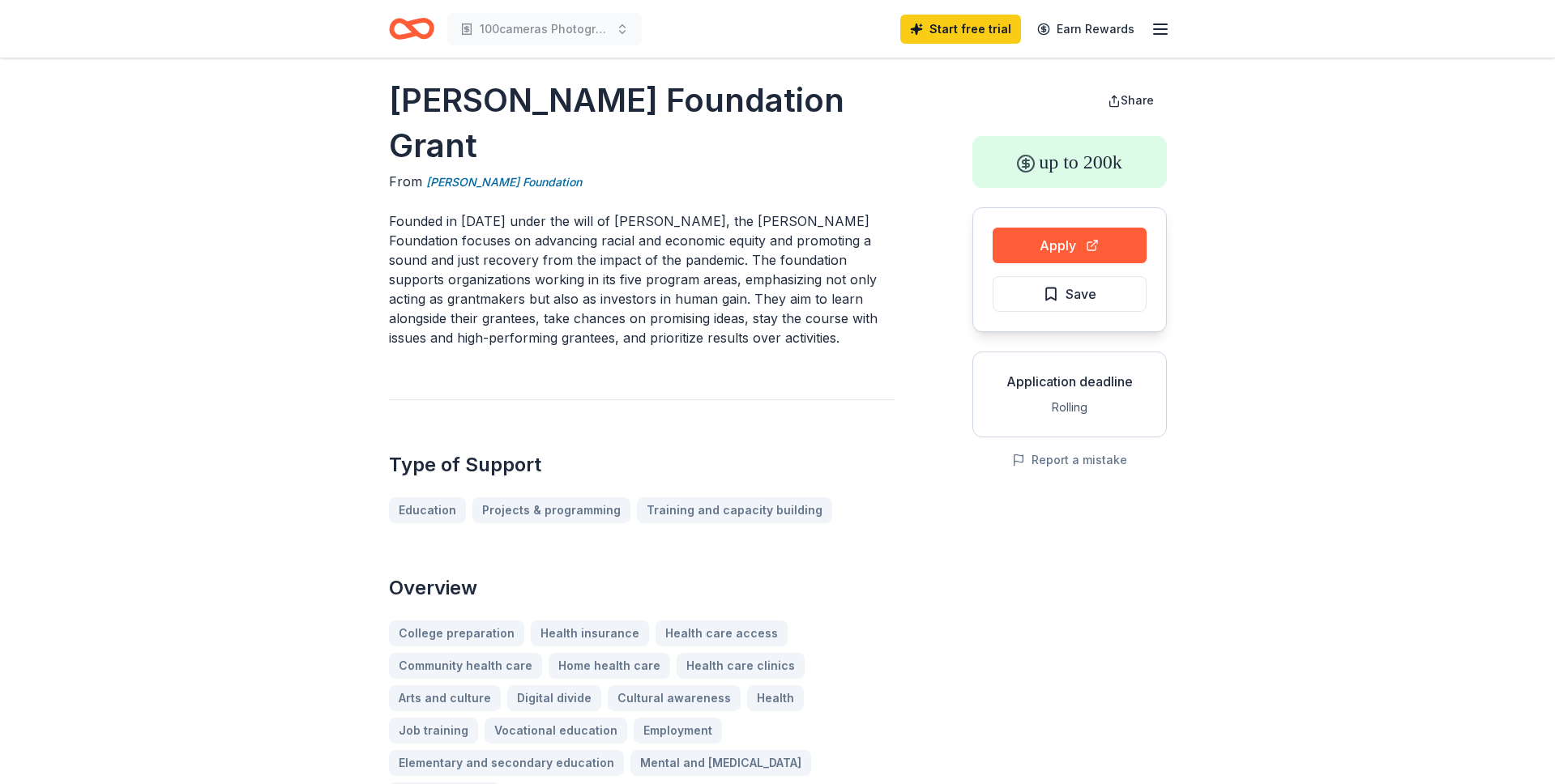
scroll to position [7, 0]
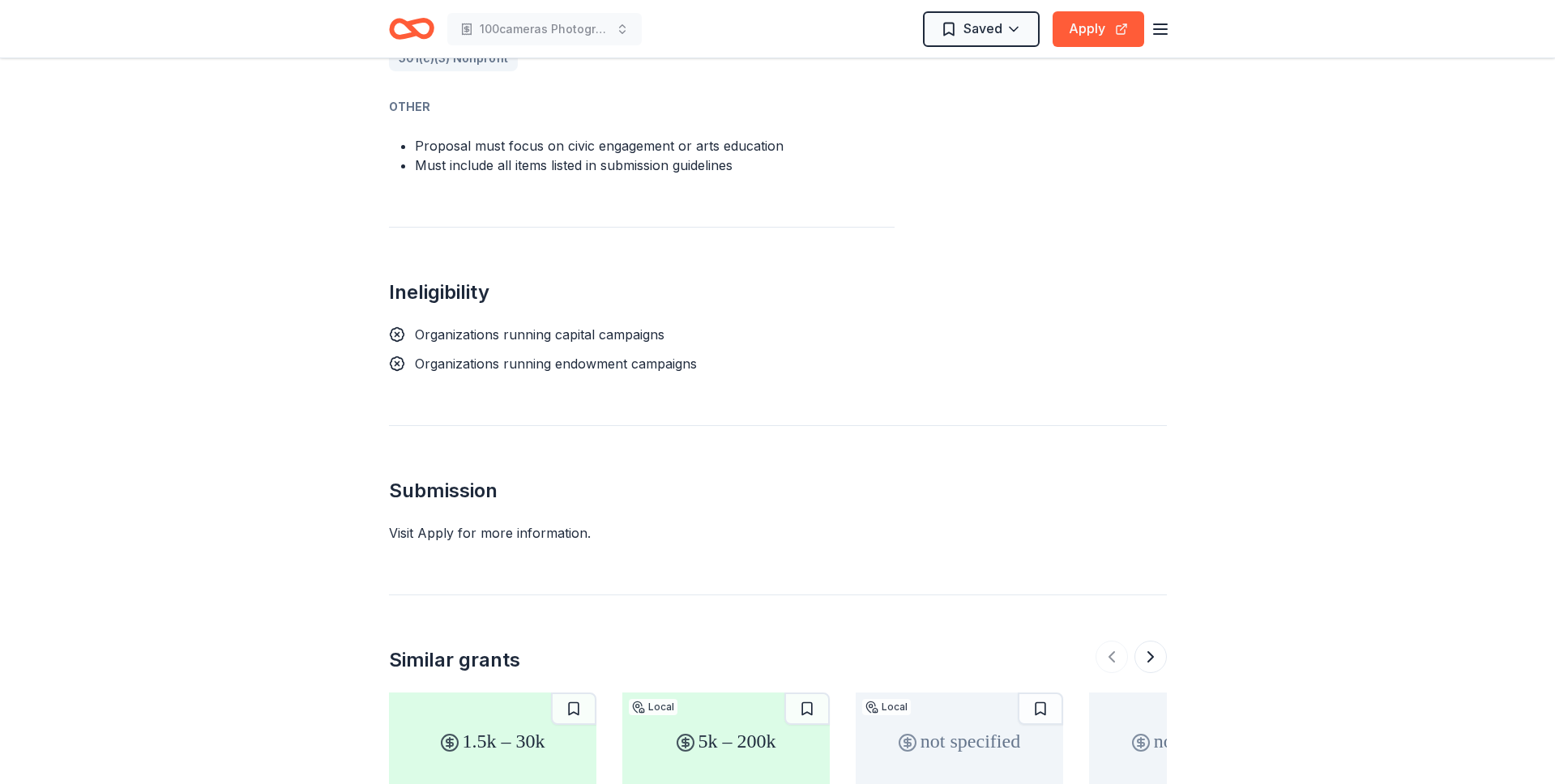
scroll to position [1296, 0]
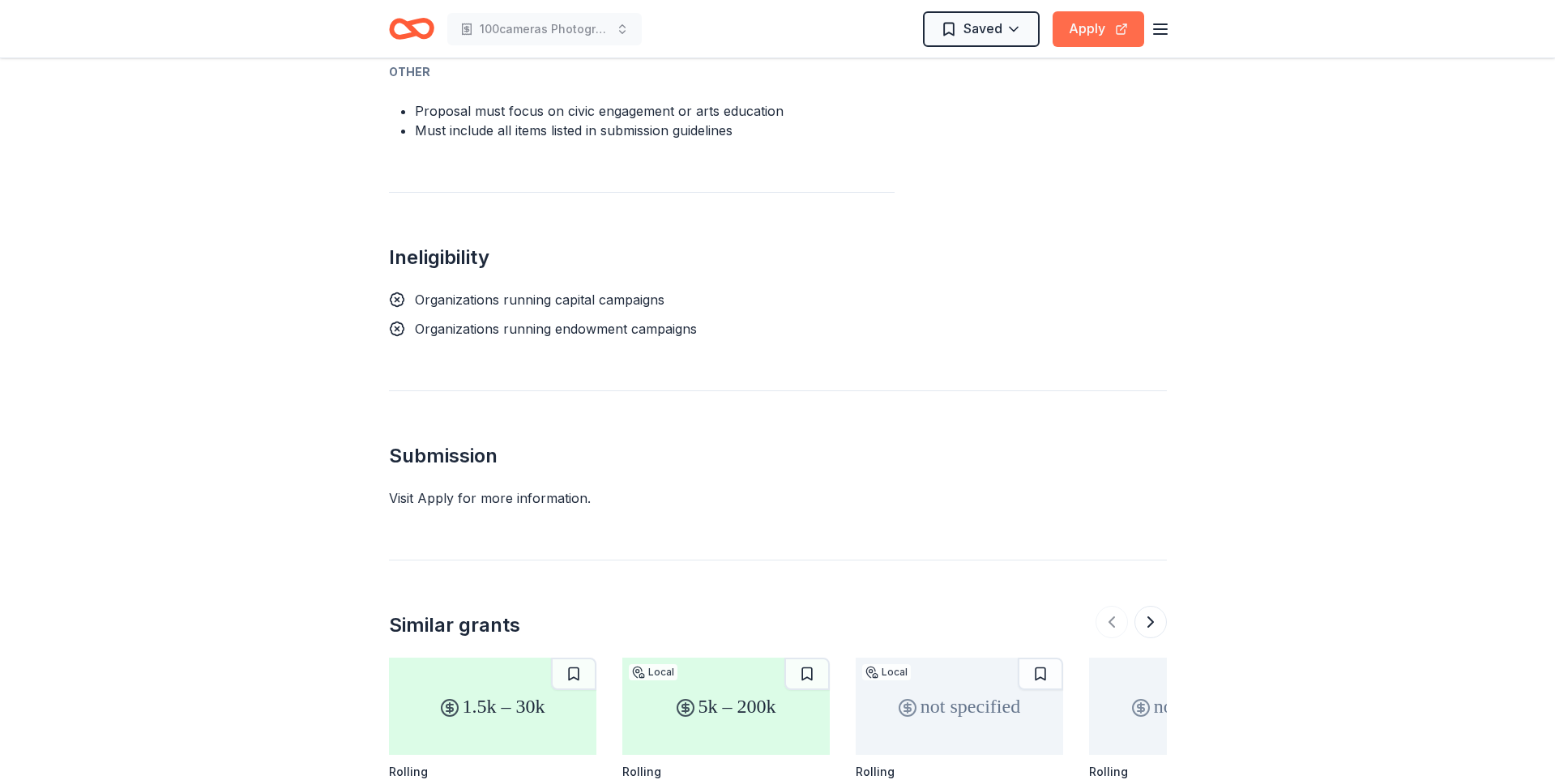
click at [1092, 31] on button "Apply" at bounding box center [1098, 30] width 92 height 36
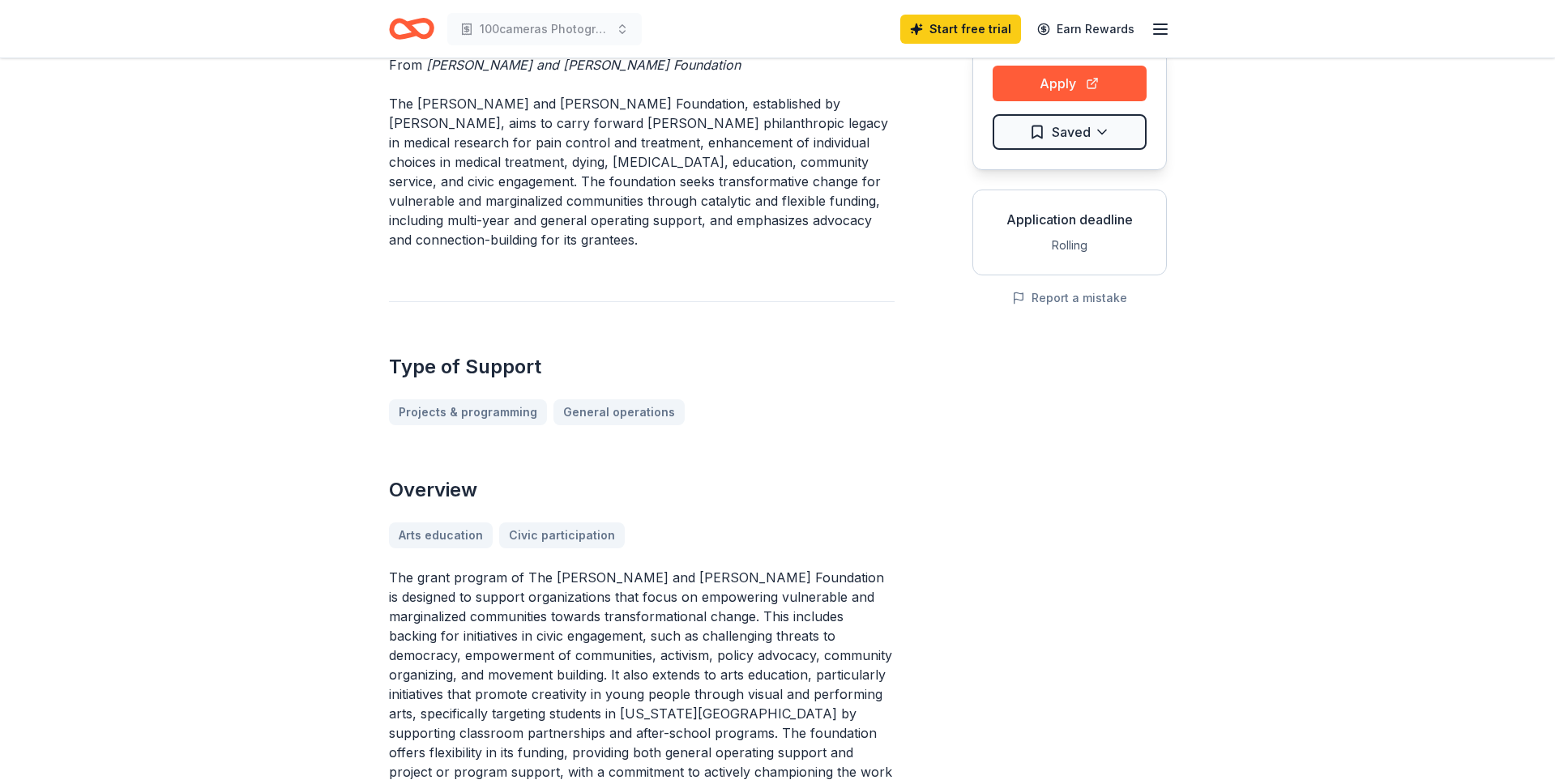
scroll to position [0, 0]
